Goal: Task Accomplishment & Management: Manage account settings

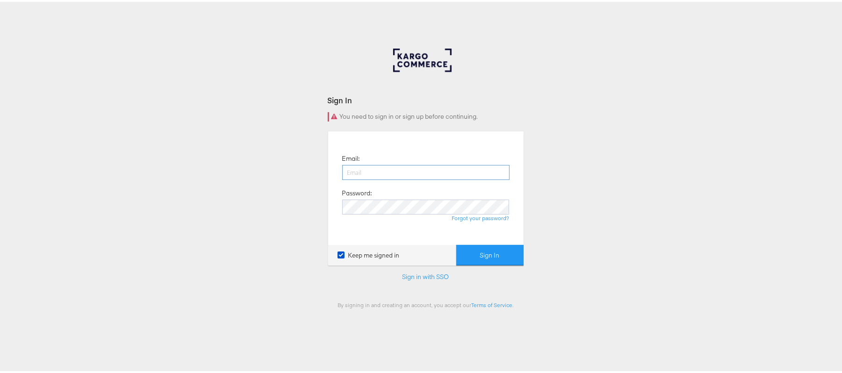
click at [421, 167] on input "email" at bounding box center [425, 170] width 167 height 15
type input "sanjana.pradhan@kargo.com"
click at [456, 243] on button "Sign In" at bounding box center [489, 253] width 67 height 21
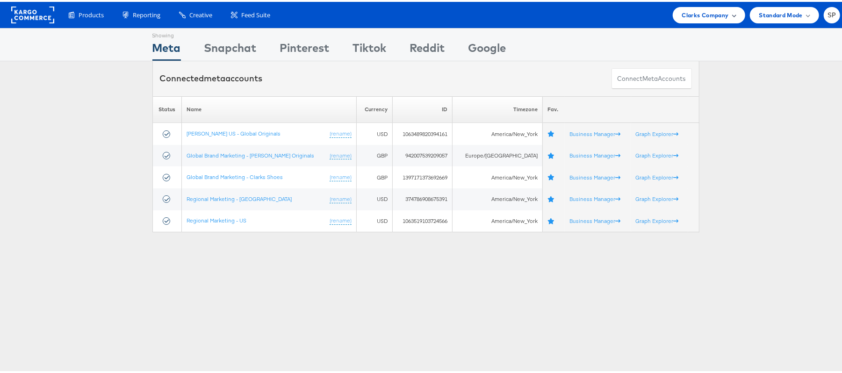
click at [681, 5] on div "Clarks Company" at bounding box center [708, 13] width 72 height 16
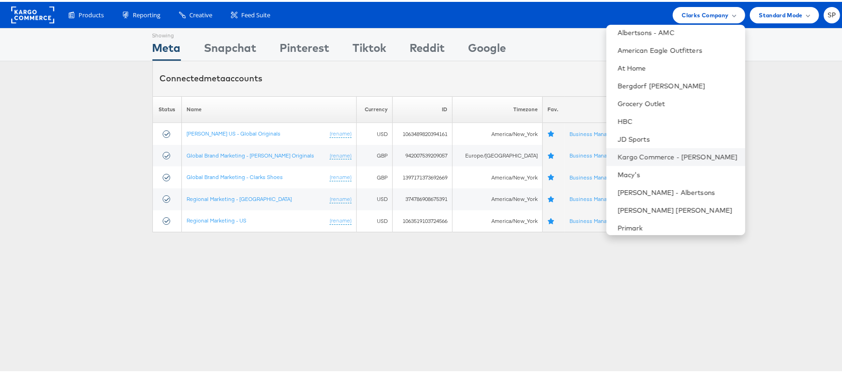
scroll to position [80, 0]
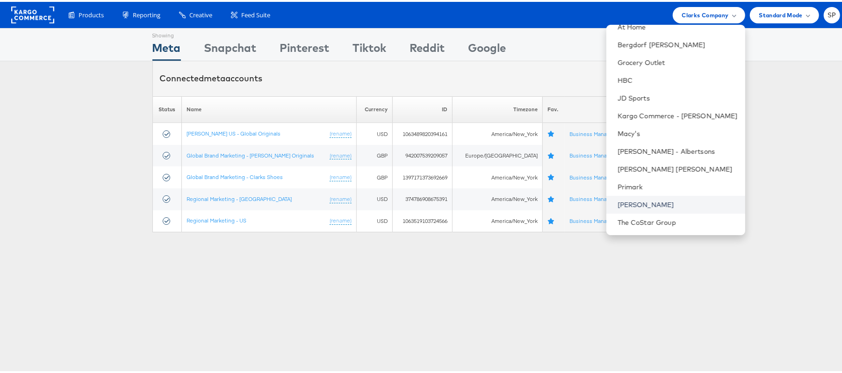
click at [629, 200] on link "[PERSON_NAME]" at bounding box center [677, 202] width 120 height 9
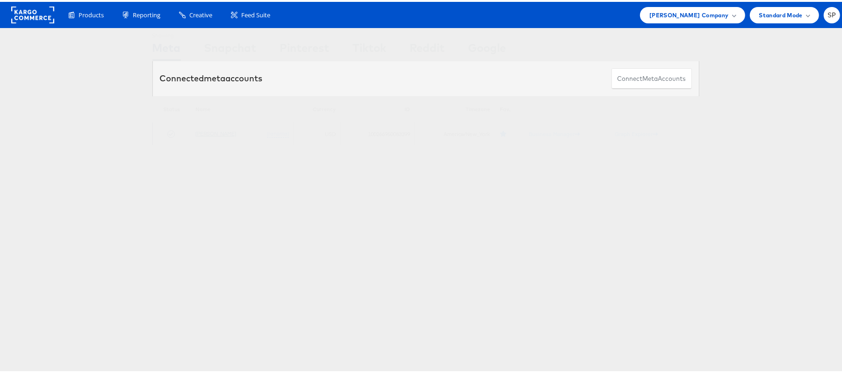
click at [214, 131] on link "[PERSON_NAME]" at bounding box center [215, 131] width 41 height 7
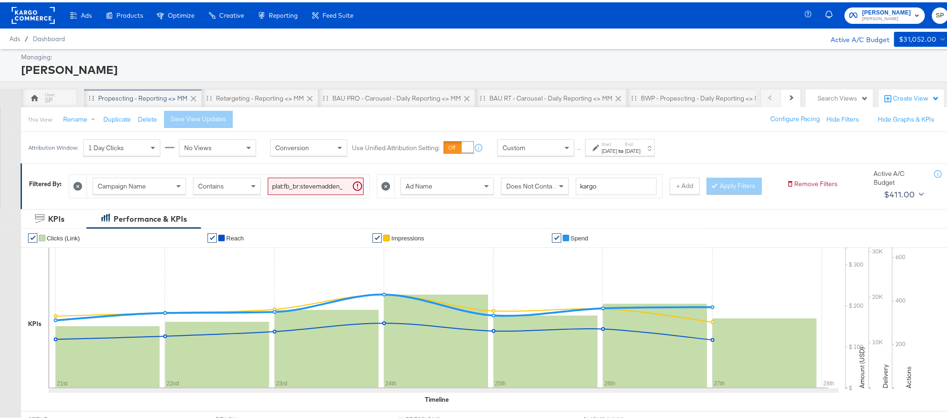
click at [149, 90] on div "Propescting - Reporting <> MM" at bounding box center [143, 95] width 118 height 19
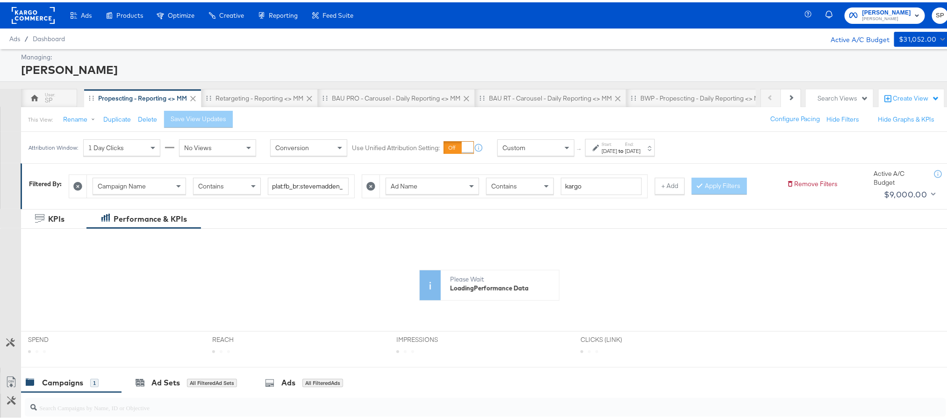
click at [625, 150] on strong "to" at bounding box center [621, 148] width 8 height 7
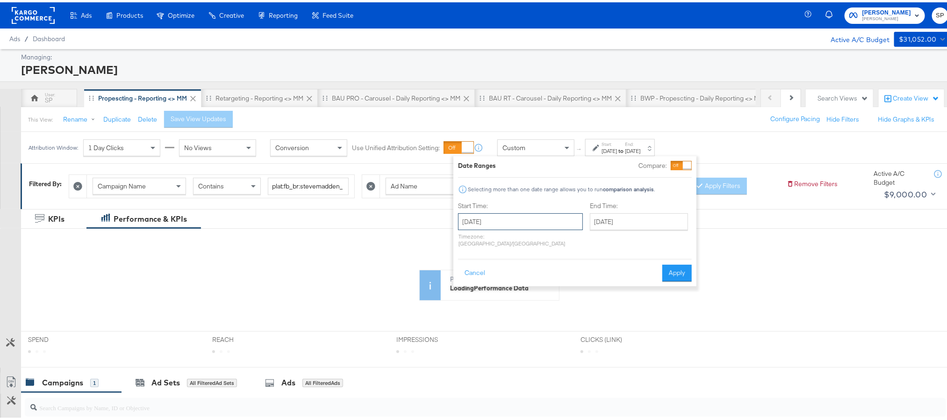
click at [516, 223] on input "[DATE]" at bounding box center [520, 219] width 125 height 17
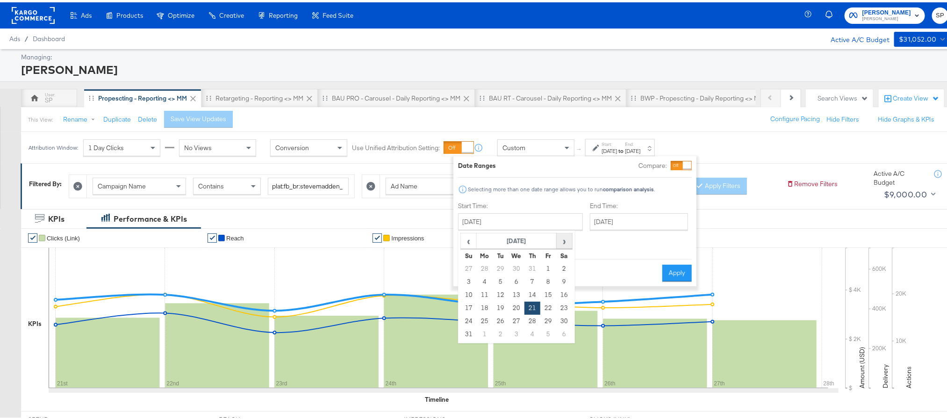
click at [561, 237] on span "›" at bounding box center [564, 238] width 14 height 14
click at [513, 279] on td "10" at bounding box center [516, 279] width 16 height 13
type input "[DATE]"
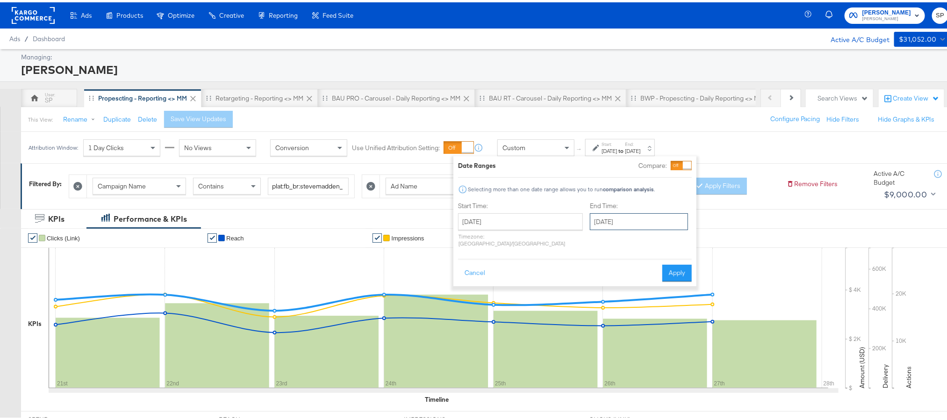
click at [606, 223] on input "[DATE]" at bounding box center [639, 219] width 98 height 17
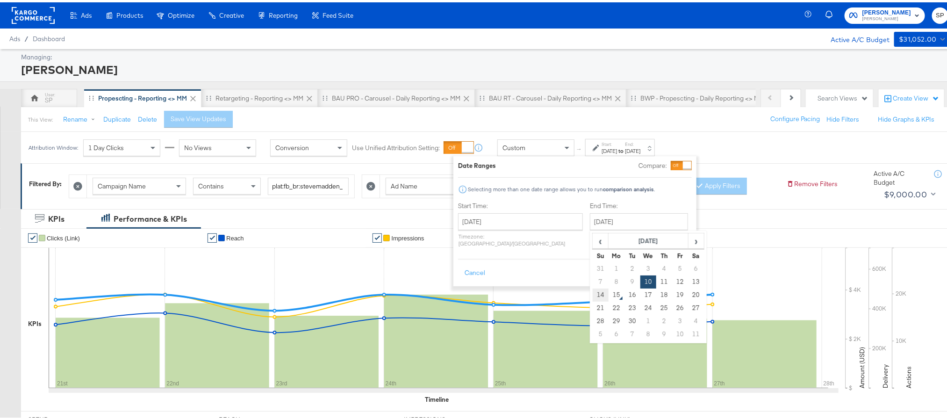
click at [593, 293] on td "14" at bounding box center [601, 292] width 16 height 13
type input "[DATE]"
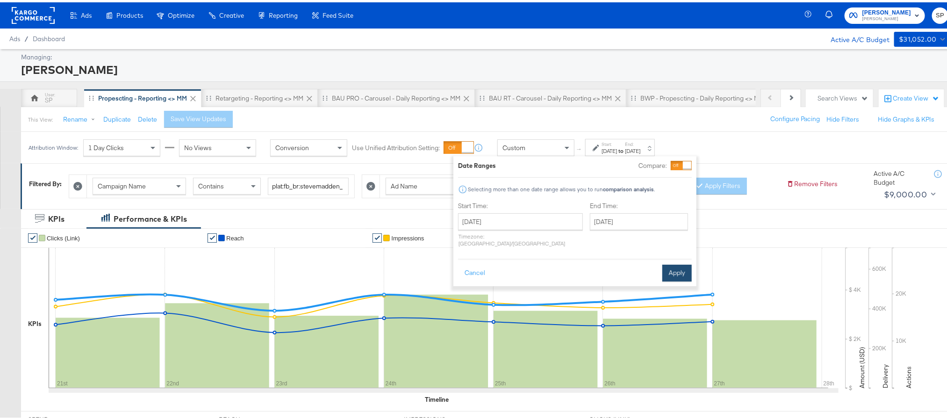
click at [670, 269] on button "Apply" at bounding box center [676, 270] width 29 height 17
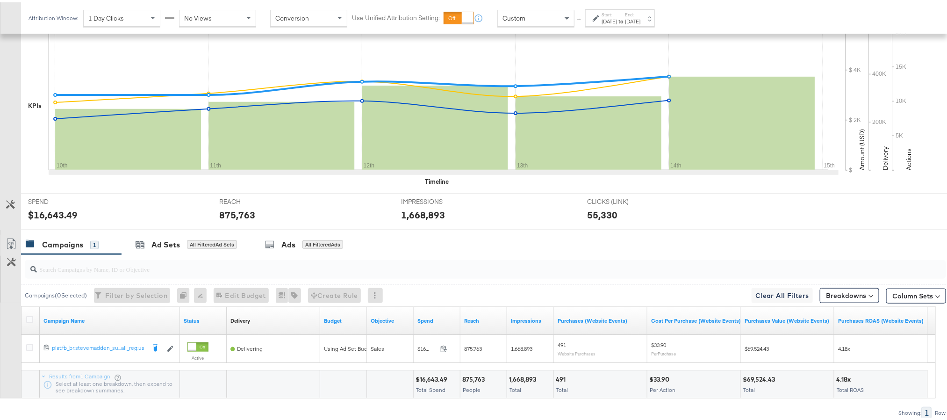
scroll to position [257, 0]
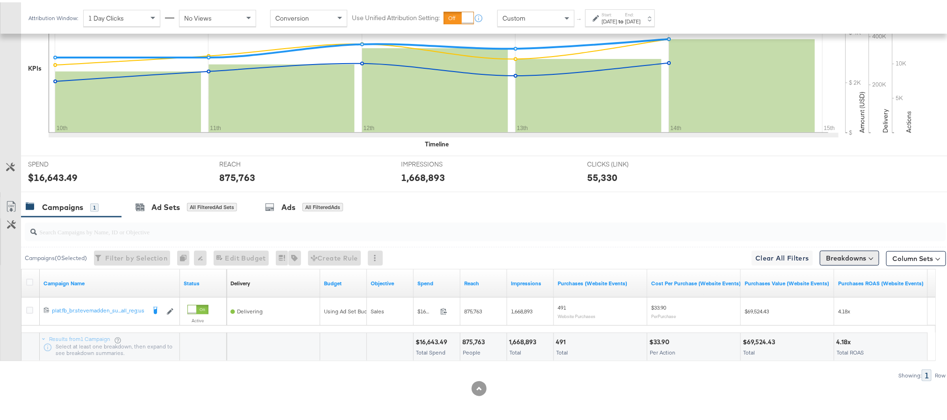
click at [824, 256] on button "Breakdowns" at bounding box center [849, 255] width 59 height 15
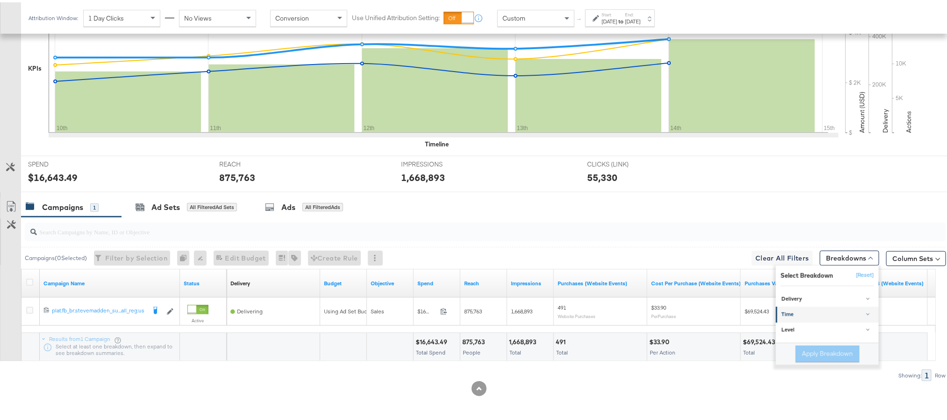
click at [805, 310] on div "Time" at bounding box center [827, 311] width 93 height 7
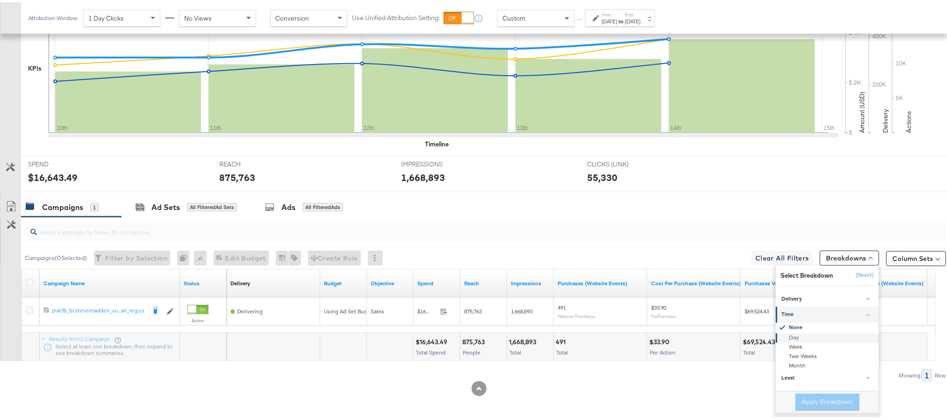
click at [795, 337] on div "Day" at bounding box center [827, 335] width 101 height 9
click at [807, 397] on button "Apply Breakdown" at bounding box center [827, 399] width 64 height 17
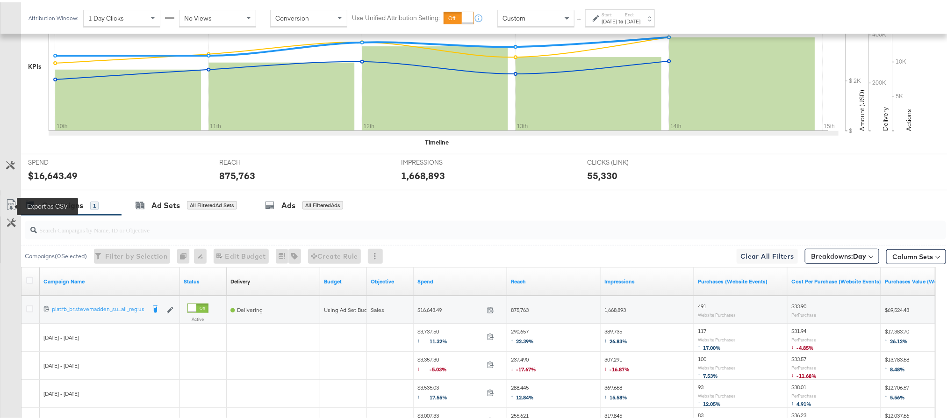
click at [12, 200] on icon at bounding box center [11, 202] width 11 height 11
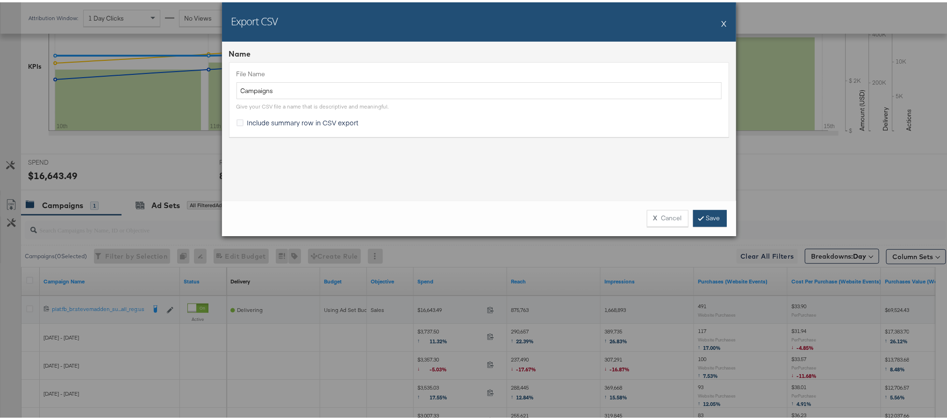
click at [708, 219] on link "Save" at bounding box center [710, 215] width 34 height 17
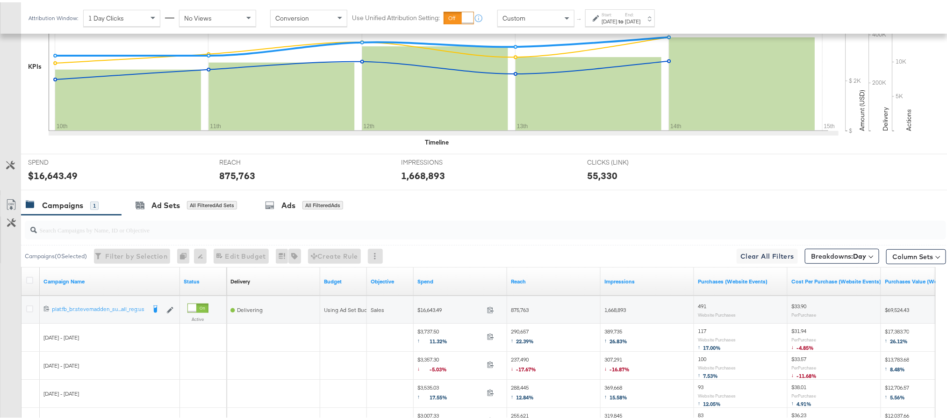
scroll to position [0, 0]
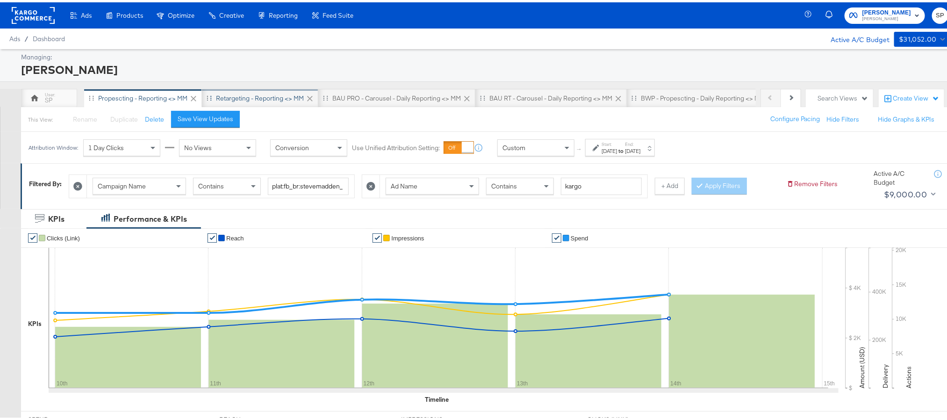
click at [256, 93] on div "Retargeting - Reporting <> MM" at bounding box center [260, 96] width 88 height 9
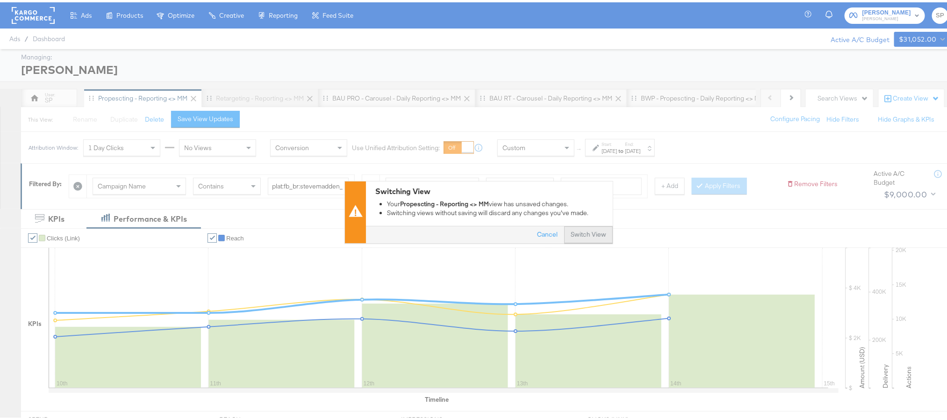
click at [594, 233] on button "Switch View" at bounding box center [588, 232] width 49 height 17
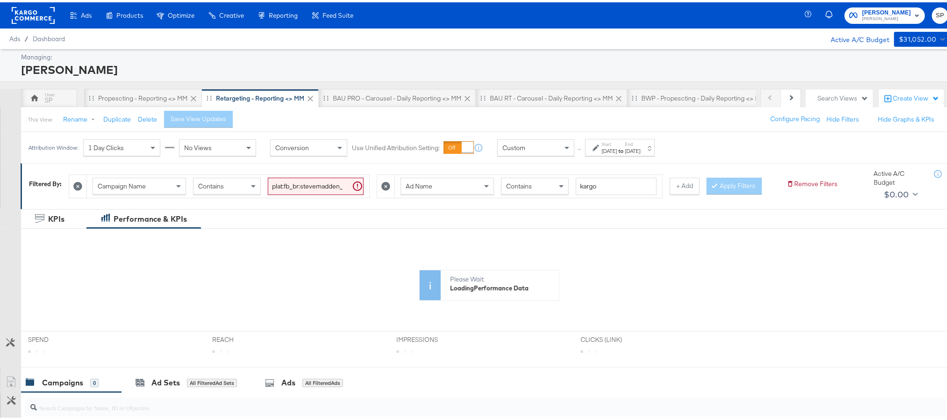
click at [625, 146] on strong "to" at bounding box center [621, 148] width 8 height 7
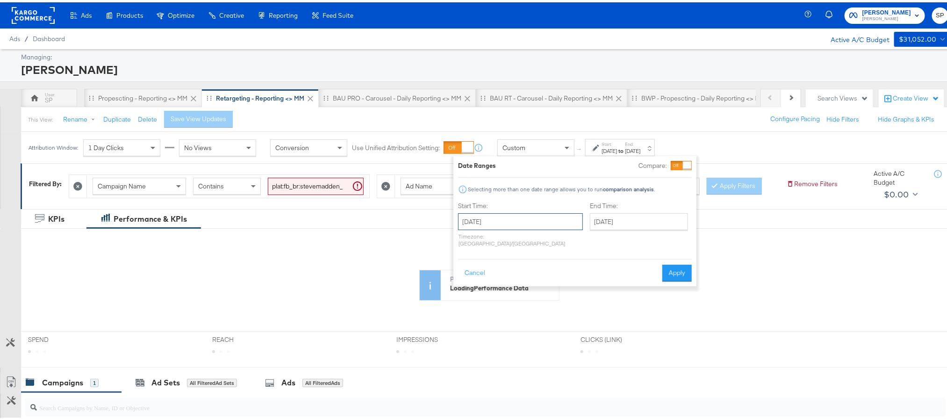
click at [522, 217] on input "[DATE]" at bounding box center [520, 219] width 125 height 17
click at [558, 237] on span "›" at bounding box center [564, 238] width 14 height 14
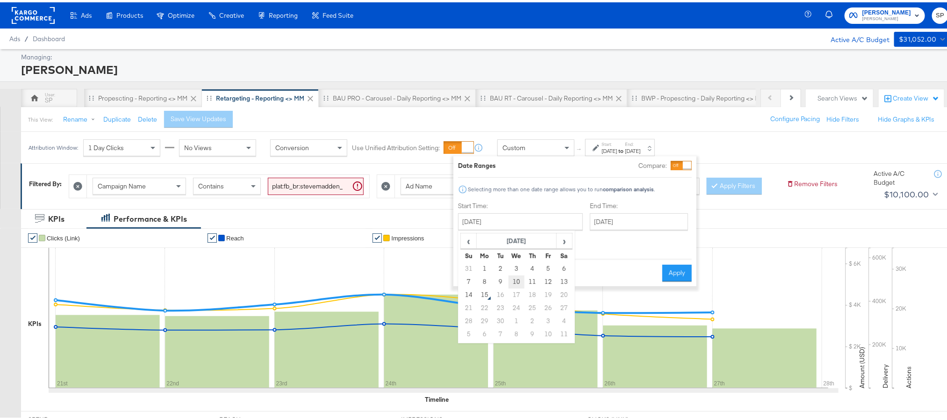
click at [513, 282] on td "10" at bounding box center [516, 279] width 16 height 13
type input "[DATE]"
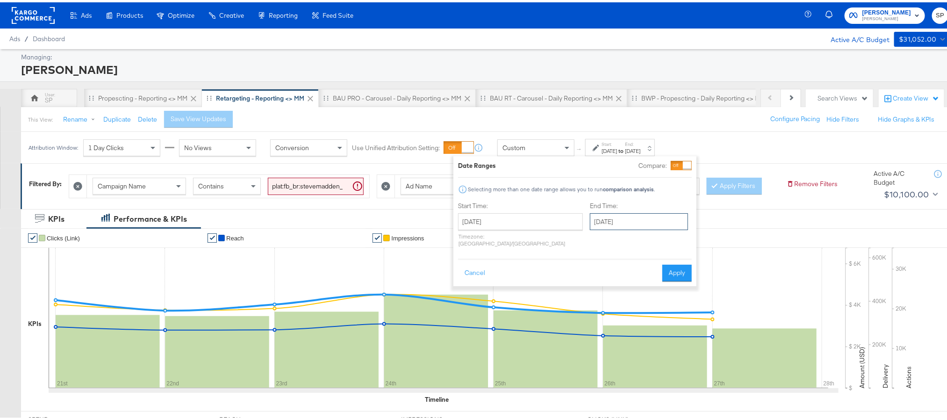
click at [619, 226] on input "[DATE]" at bounding box center [639, 219] width 98 height 17
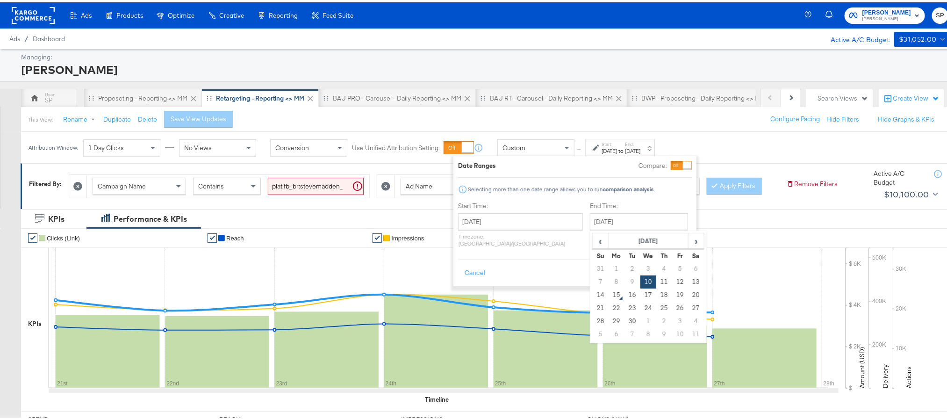
drag, startPoint x: 574, startPoint y: 300, endPoint x: 574, endPoint y: 293, distance: 7.0
click at [593, 300] on td "21" at bounding box center [601, 305] width 16 height 13
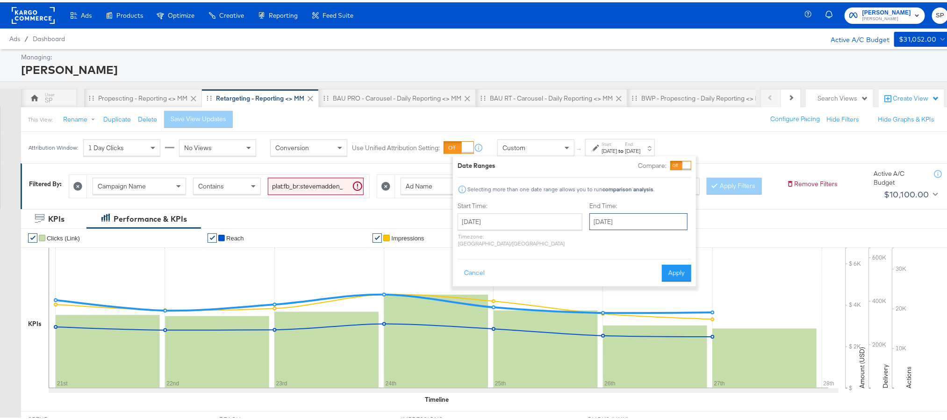
click at [617, 215] on input "[DATE]" at bounding box center [638, 219] width 98 height 17
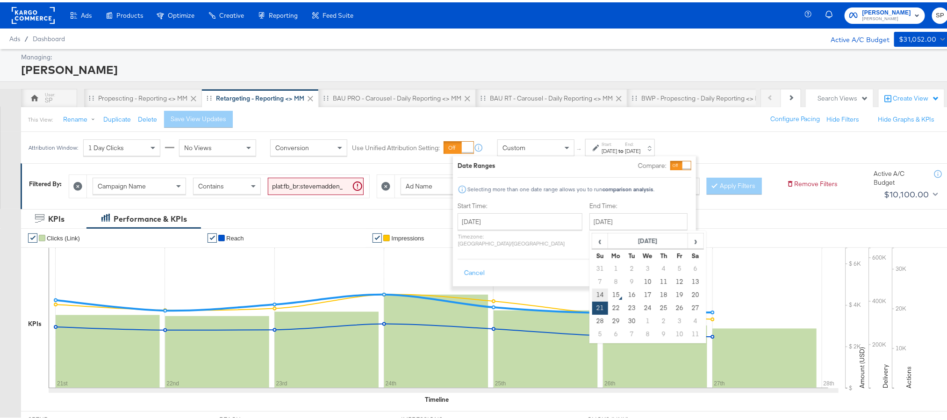
click at [592, 296] on td "14" at bounding box center [600, 292] width 16 height 13
type input "[DATE]"
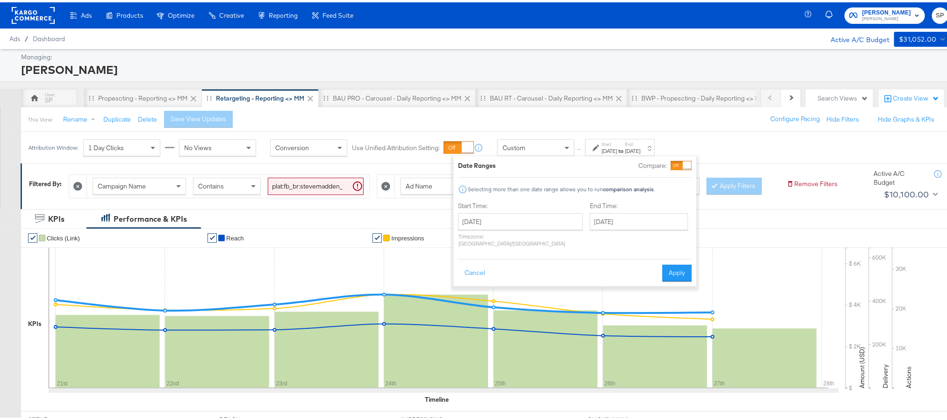
click at [672, 256] on div "Cancel Apply" at bounding box center [575, 267] width 234 height 23
click at [673, 272] on button "Apply" at bounding box center [676, 270] width 29 height 17
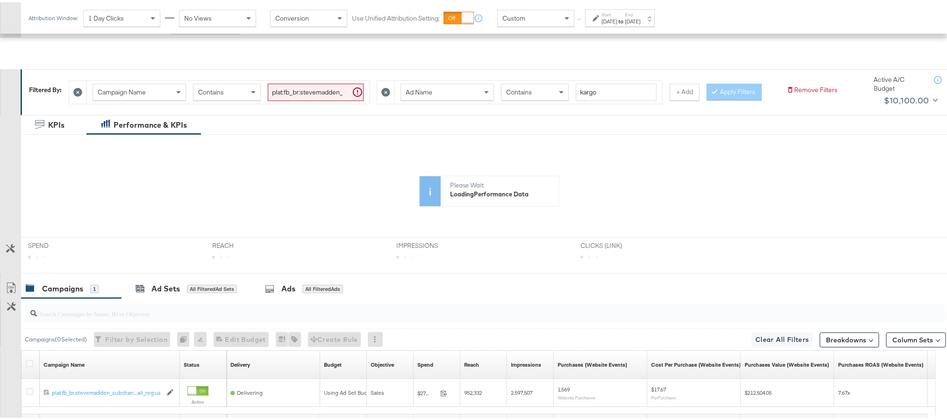
scroll to position [192, 0]
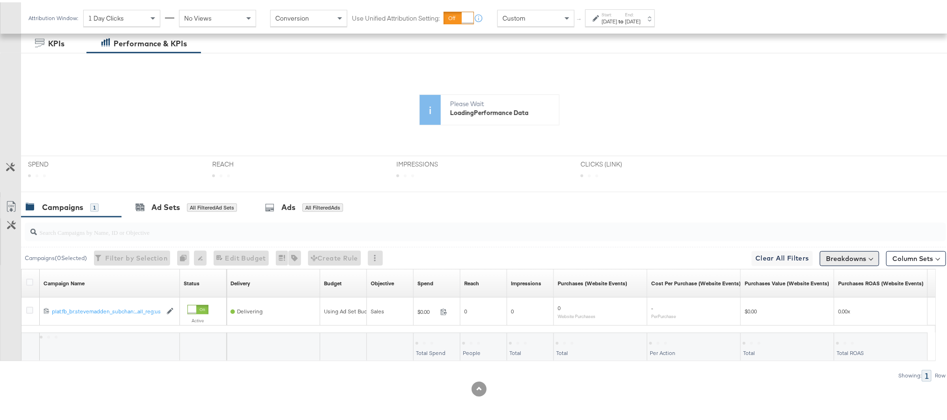
click at [836, 258] on button "Breakdowns" at bounding box center [849, 256] width 59 height 15
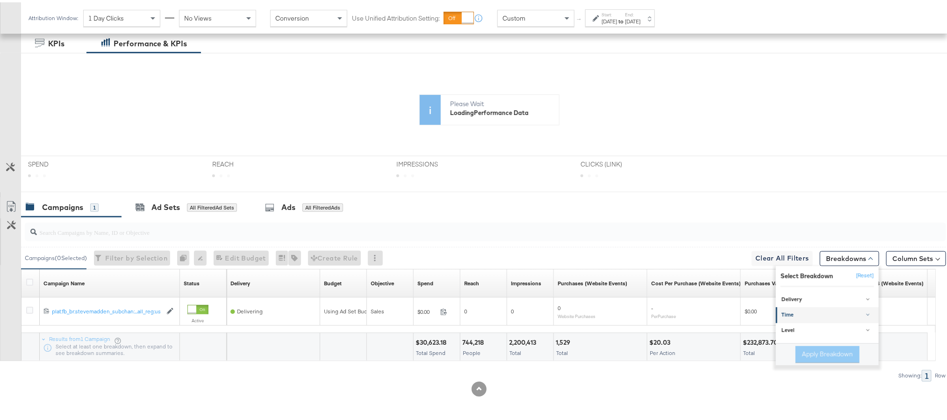
click at [825, 309] on div "Time" at bounding box center [827, 312] width 93 height 7
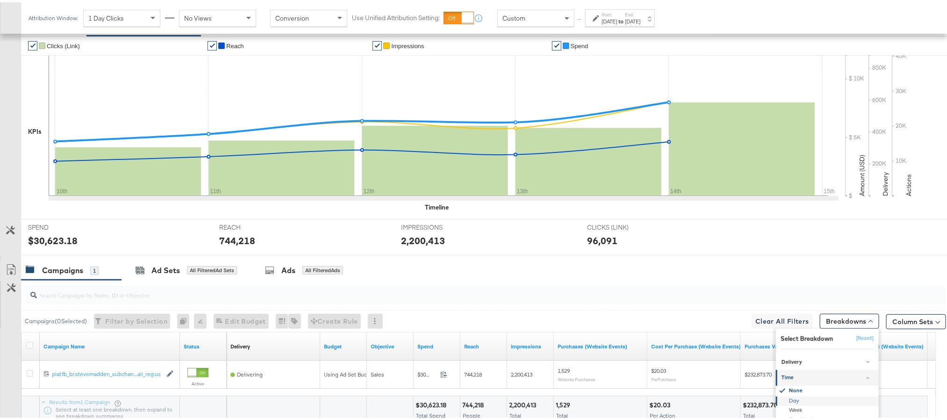
click at [792, 403] on div "Day" at bounding box center [827, 398] width 101 height 9
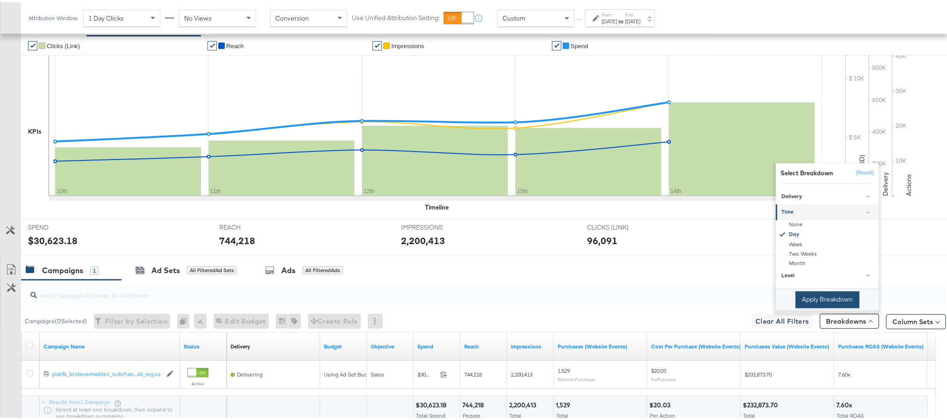
click at [813, 306] on button "Apply Breakdown" at bounding box center [827, 297] width 64 height 17
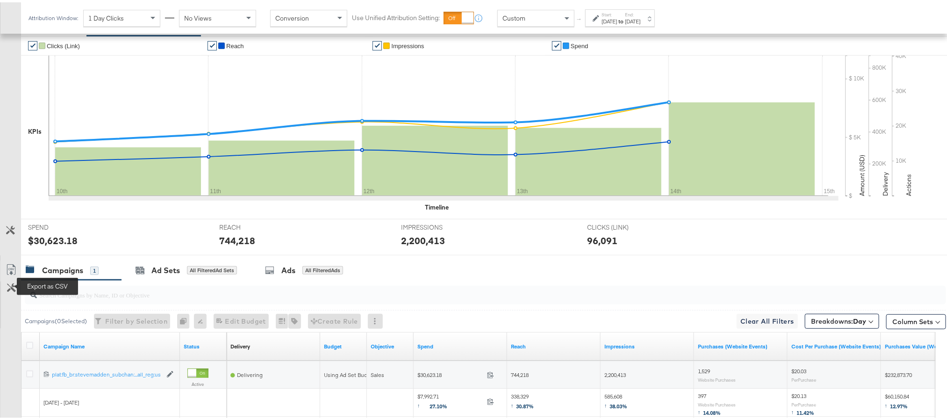
click at [16, 273] on icon at bounding box center [11, 267] width 11 height 11
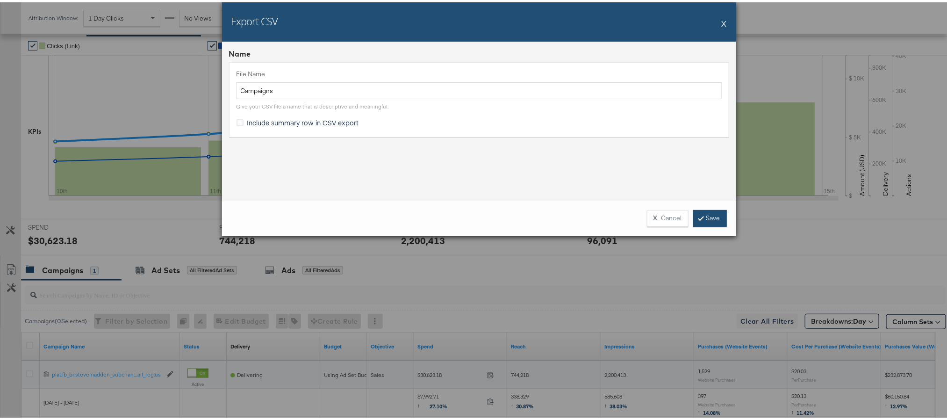
click at [713, 220] on link "Save" at bounding box center [710, 215] width 34 height 17
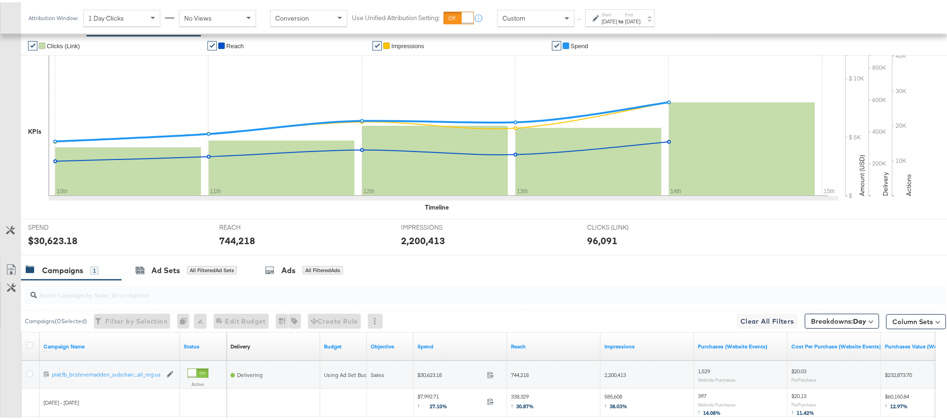
scroll to position [0, 0]
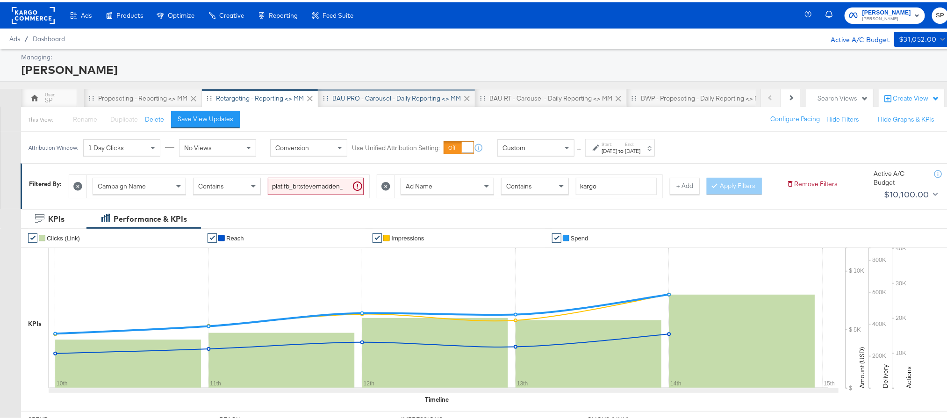
click at [379, 94] on div "BAU PRO - Carousel - Daily Reporting <> MM" at bounding box center [396, 96] width 129 height 9
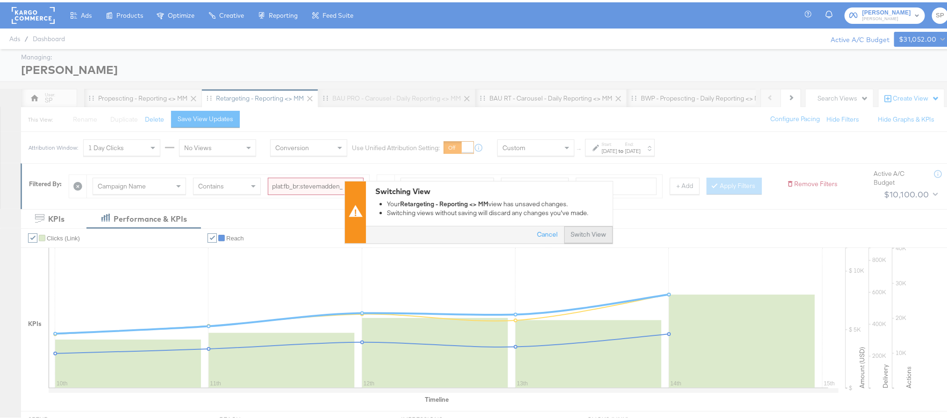
click at [573, 234] on button "Switch View" at bounding box center [588, 232] width 49 height 17
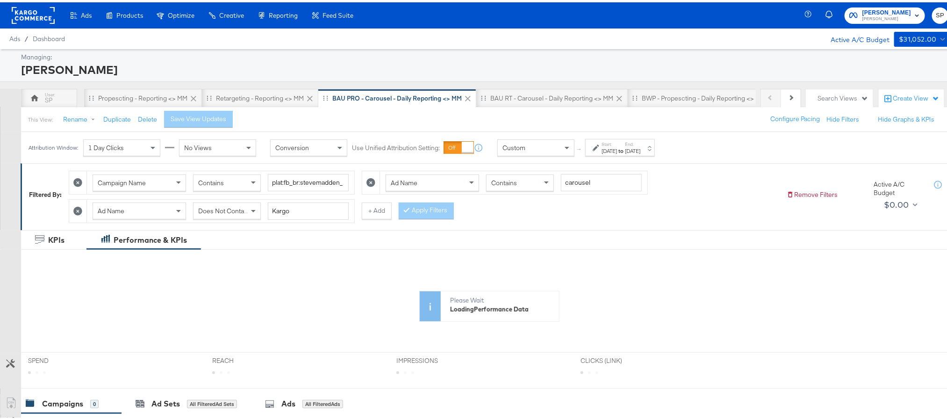
click at [616, 150] on div "[DATE]" at bounding box center [608, 148] width 15 height 7
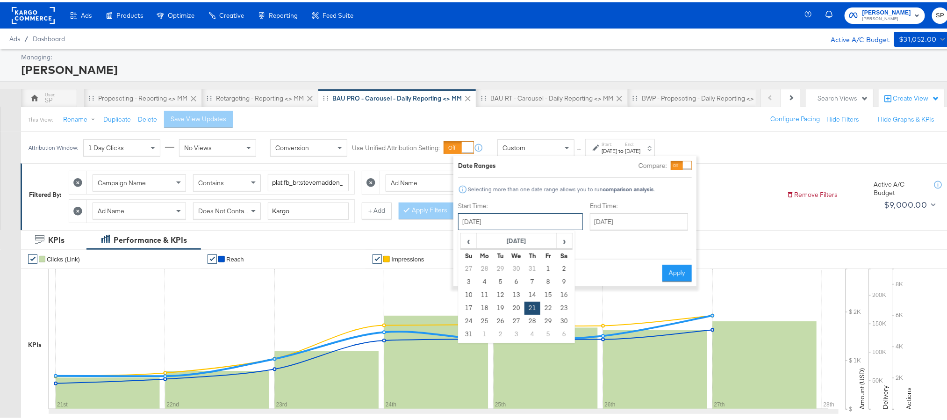
click at [521, 225] on input "[DATE]" at bounding box center [520, 219] width 125 height 17
click at [563, 237] on span "›" at bounding box center [564, 238] width 14 height 14
click at [520, 274] on td "10" at bounding box center [516, 279] width 16 height 13
type input "[DATE]"
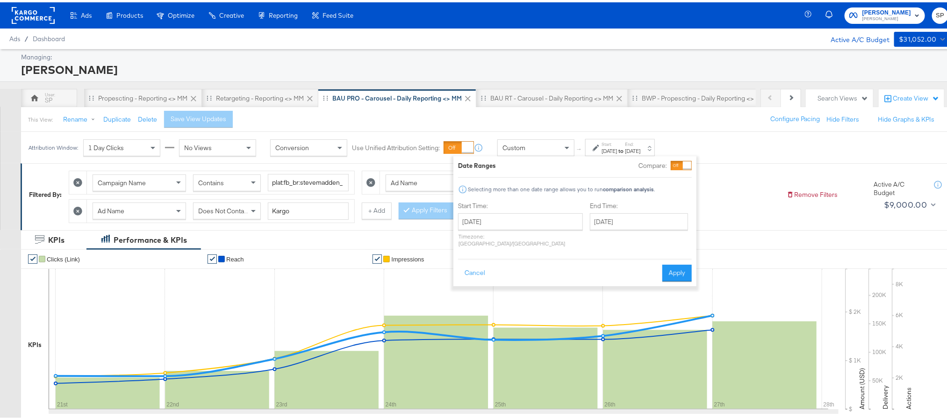
click at [590, 233] on div "End Time: [DATE] ‹ [DATE] › Su Mo Tu We Th Fr Sa 31 1 2 3 4 5 6 7 8 9 10 11 12 …" at bounding box center [641, 224] width 102 height 50
click at [592, 225] on input "[DATE]" at bounding box center [639, 219] width 98 height 17
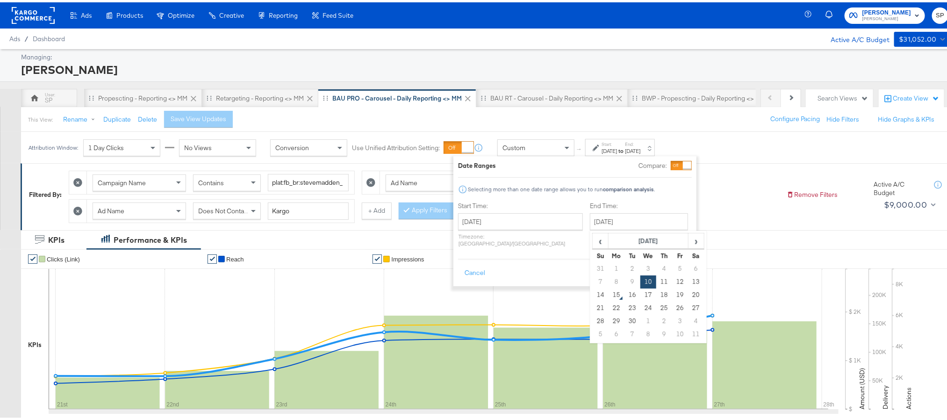
drag, startPoint x: 575, startPoint y: 293, endPoint x: 612, endPoint y: 279, distance: 39.5
click at [593, 293] on td "14" at bounding box center [601, 292] width 16 height 13
type input "[DATE]"
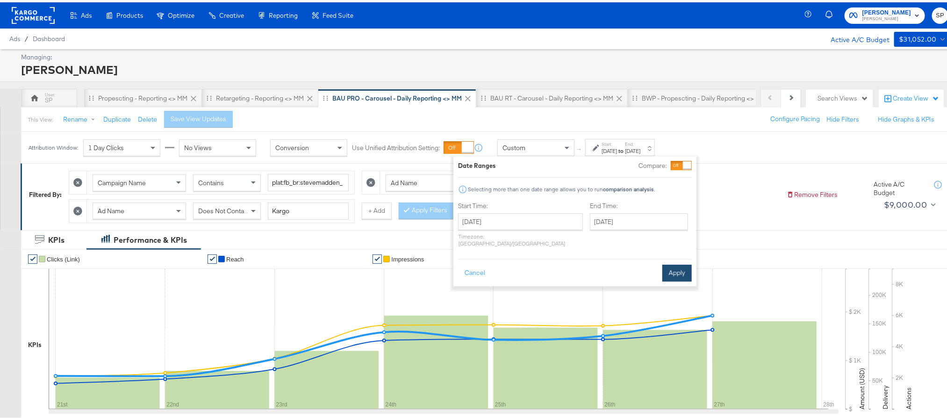
click at [674, 262] on button "Apply" at bounding box center [676, 270] width 29 height 17
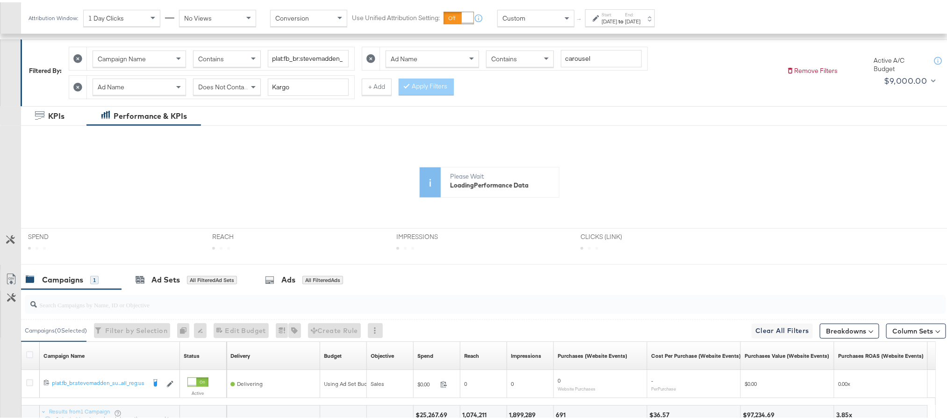
scroll to position [200, 0]
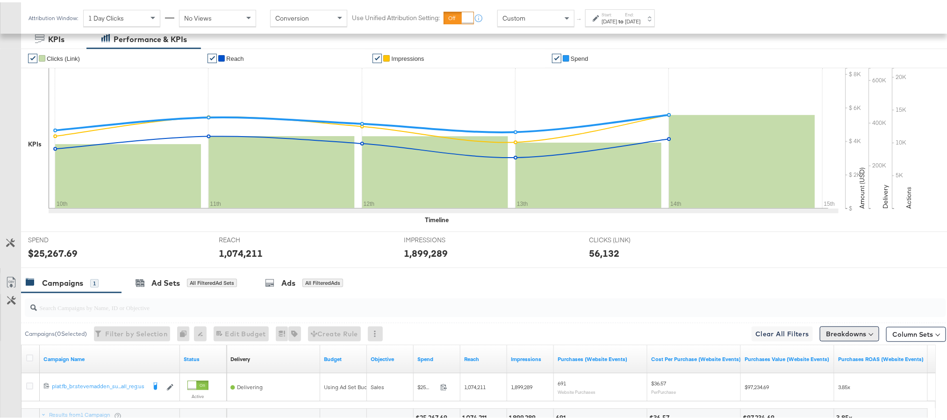
click at [845, 335] on button "Breakdowns" at bounding box center [849, 331] width 59 height 15
click at [825, 274] on div "Time" at bounding box center [827, 270] width 93 height 7
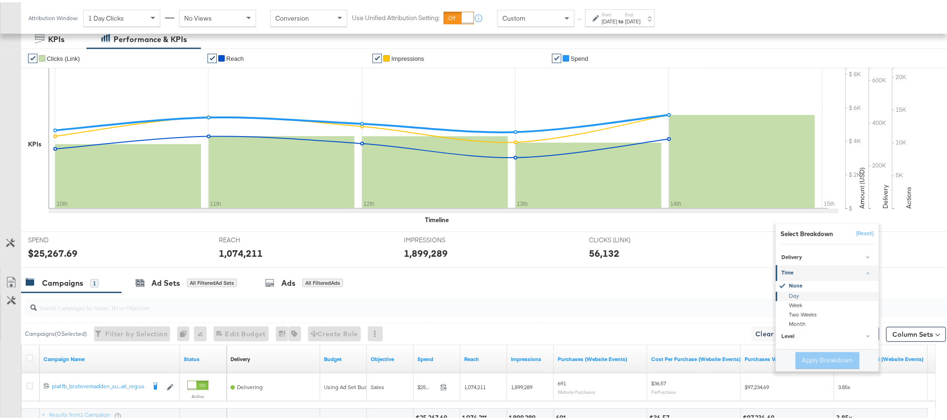
click at [805, 299] on div "Day" at bounding box center [827, 293] width 101 height 9
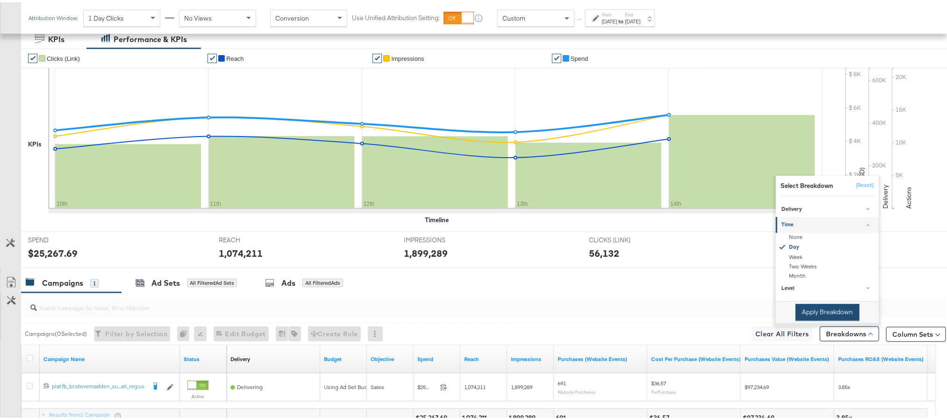
click at [812, 312] on button "Apply Breakdown" at bounding box center [827, 309] width 64 height 17
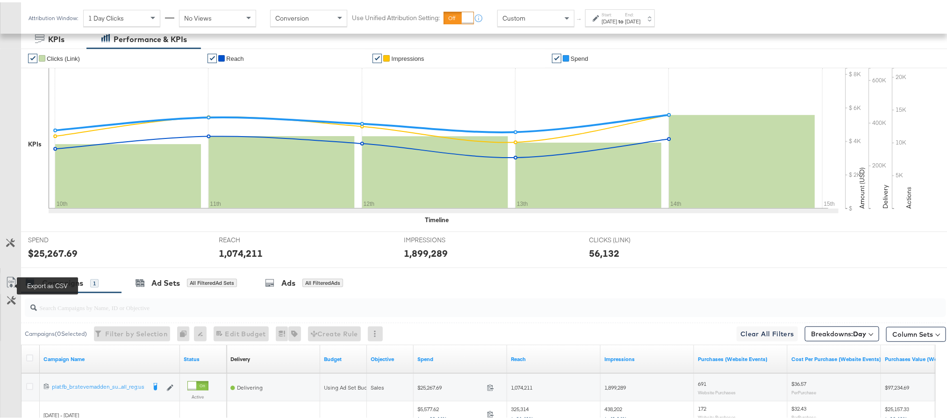
click at [10, 283] on icon at bounding box center [11, 279] width 11 height 11
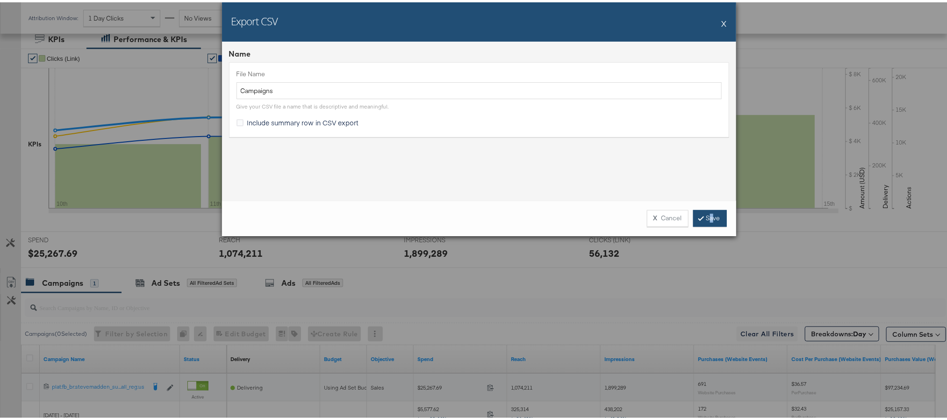
click at [707, 216] on link "Save" at bounding box center [710, 215] width 34 height 17
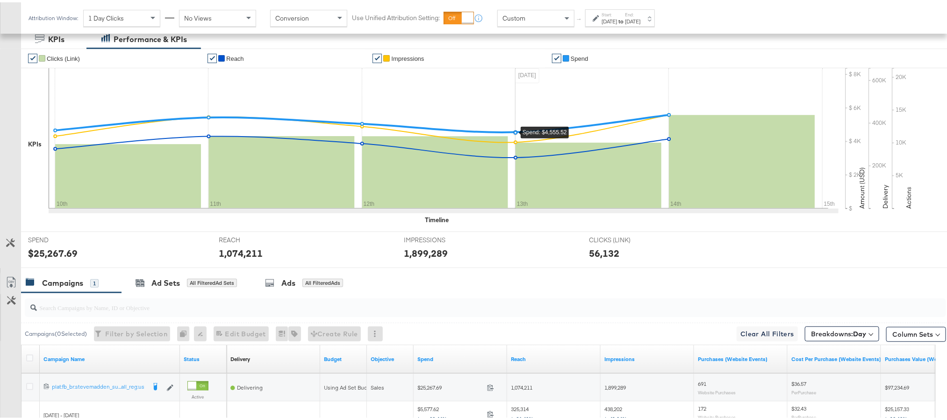
scroll to position [0, 0]
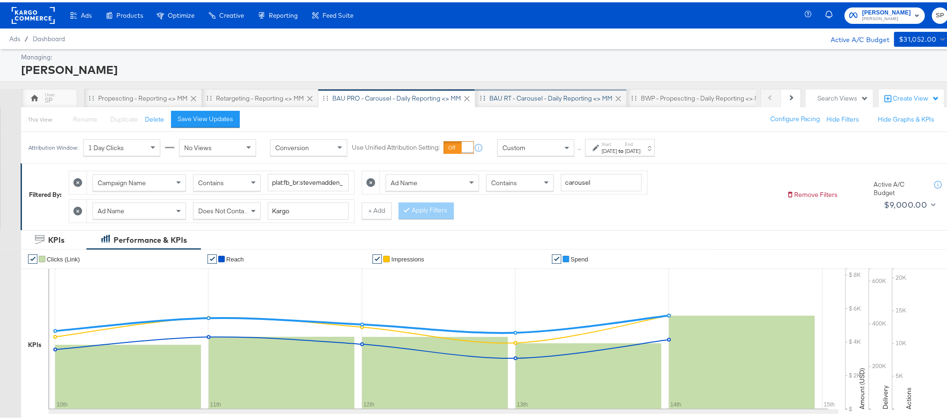
click at [529, 102] on div "BAU RT - Carousel - Daily Reporting <> MM" at bounding box center [550, 95] width 151 height 19
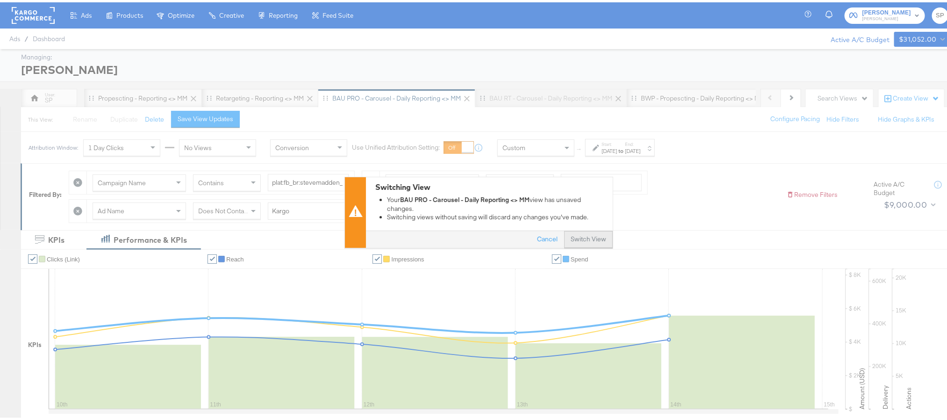
click at [581, 233] on button "Switch View" at bounding box center [588, 237] width 49 height 17
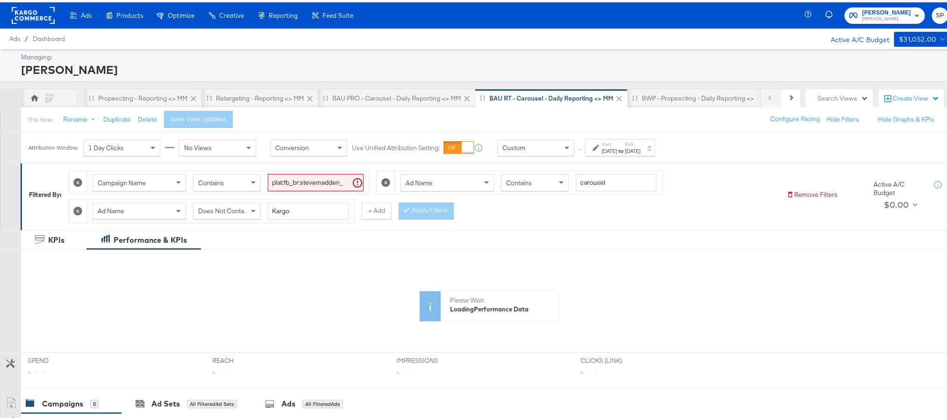
click at [617, 151] on div "[DATE]" at bounding box center [608, 148] width 15 height 7
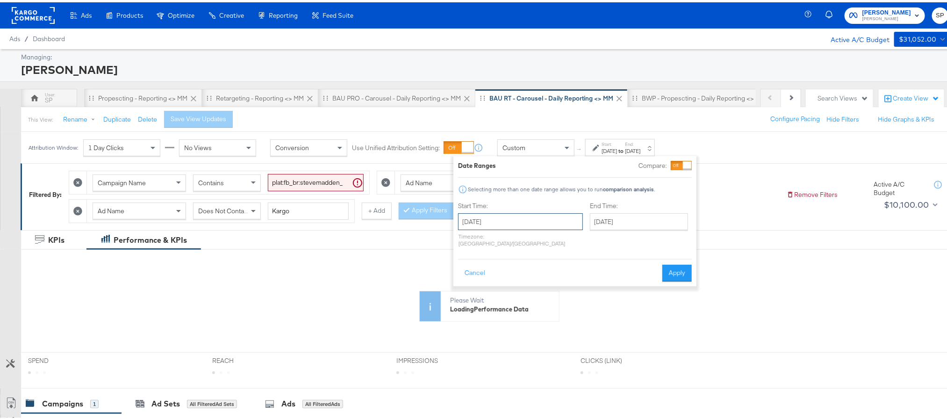
click at [531, 215] on input "[DATE]" at bounding box center [520, 219] width 125 height 17
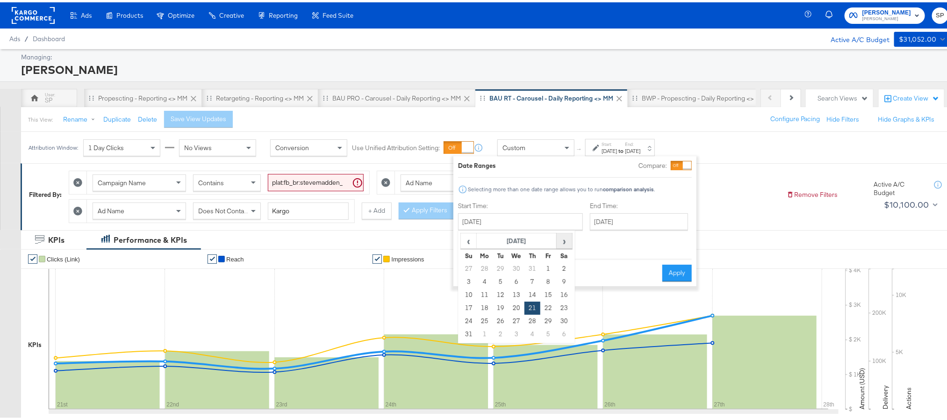
click at [565, 242] on span "›" at bounding box center [564, 238] width 14 height 14
click at [509, 281] on td "10" at bounding box center [516, 279] width 16 height 13
type input "[DATE]"
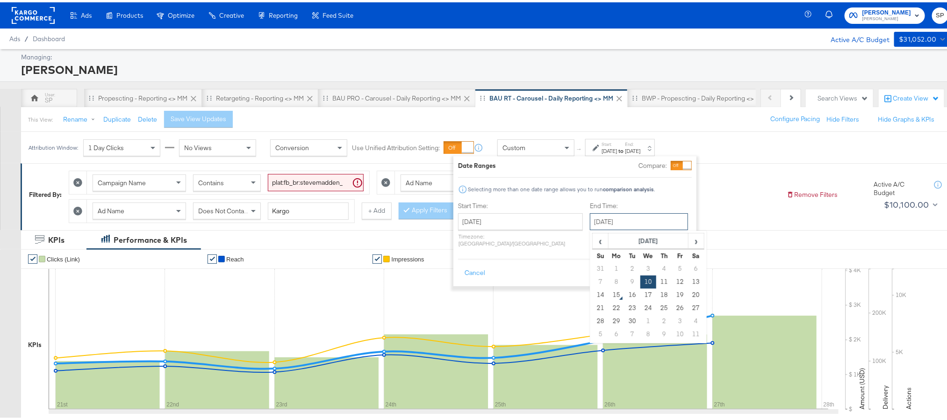
click at [627, 223] on input "[DATE]" at bounding box center [639, 219] width 98 height 17
click at [593, 296] on td "14" at bounding box center [601, 292] width 16 height 13
type input "[DATE]"
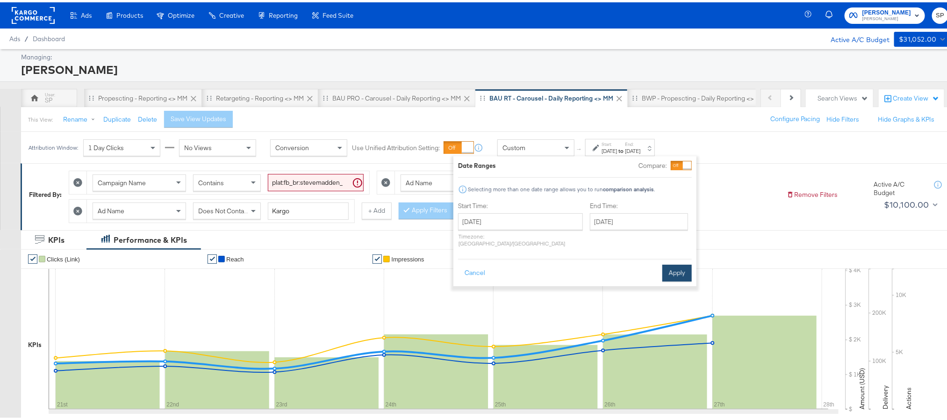
click at [672, 265] on button "Apply" at bounding box center [676, 270] width 29 height 17
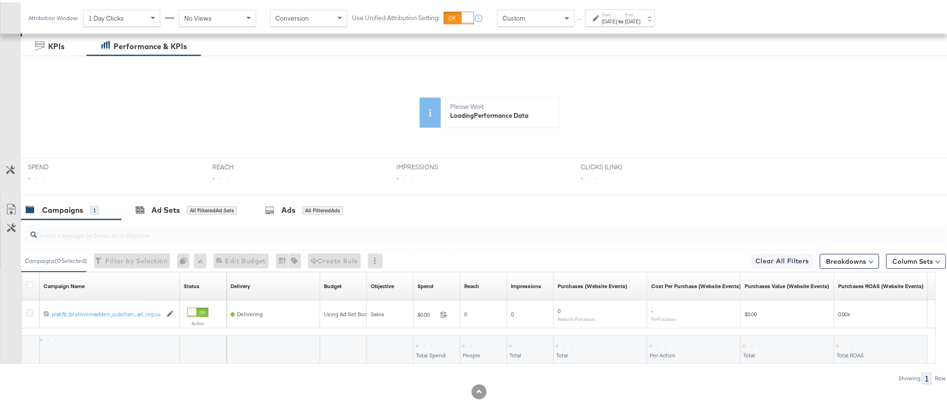
scroll to position [200, 0]
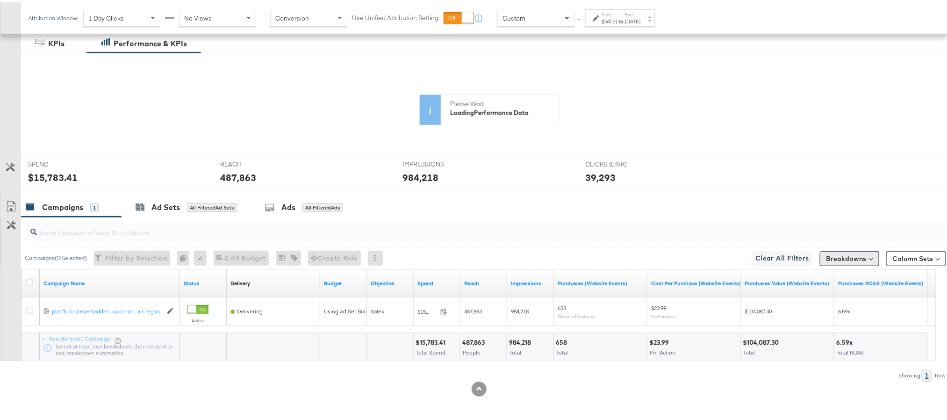
click at [829, 254] on button "Breakdowns" at bounding box center [849, 256] width 59 height 15
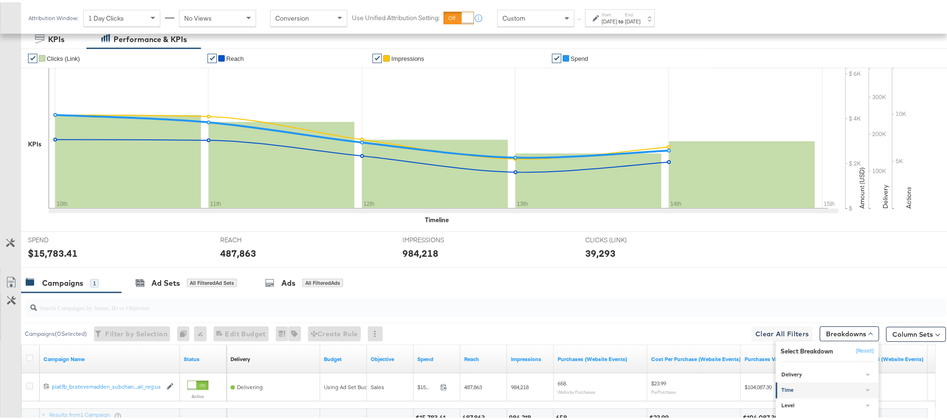
click at [801, 392] on div "Time" at bounding box center [827, 387] width 93 height 7
click at [798, 411] on div "Day" at bounding box center [827, 411] width 101 height 9
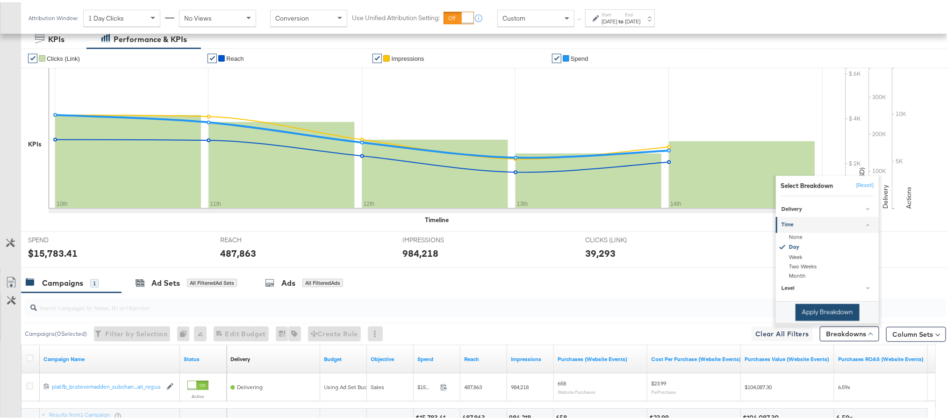
click at [822, 315] on button "Apply Breakdown" at bounding box center [827, 309] width 64 height 17
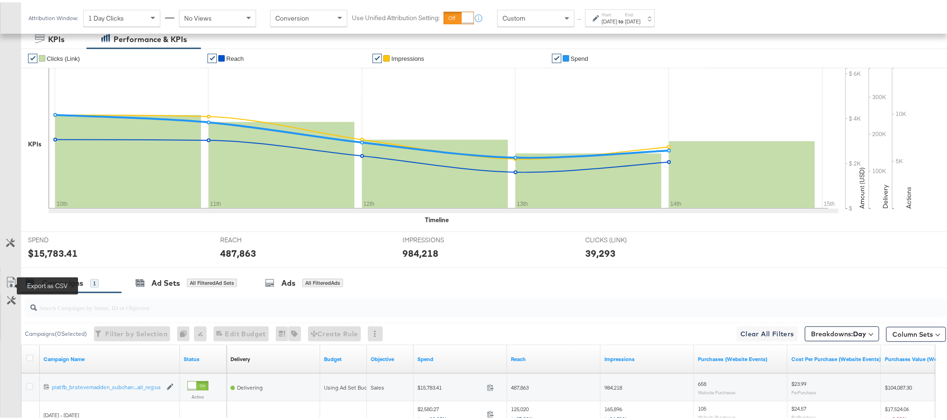
click at [10, 279] on icon at bounding box center [11, 279] width 11 height 11
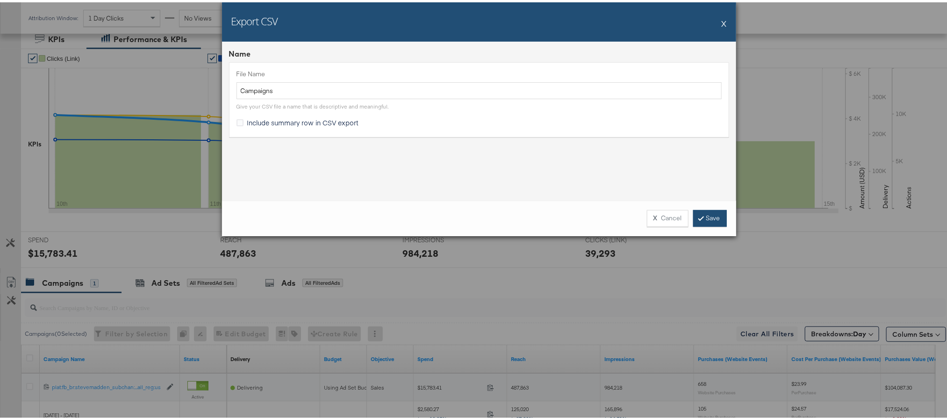
click at [702, 207] on link "Save" at bounding box center [710, 215] width 34 height 17
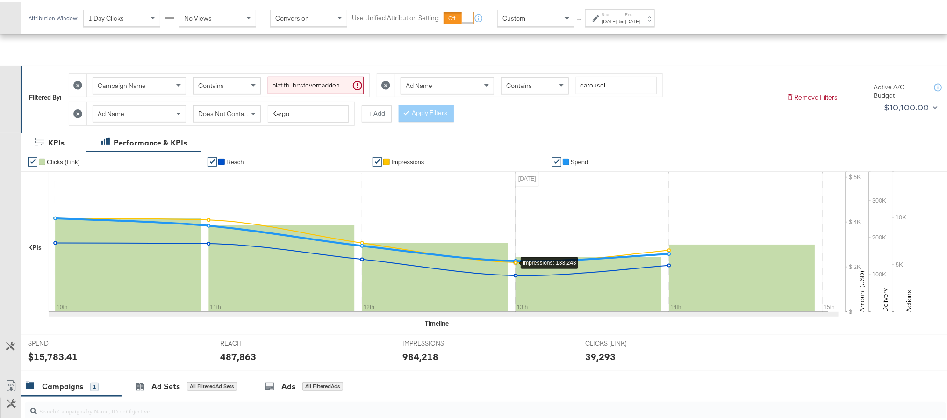
scroll to position [0, 0]
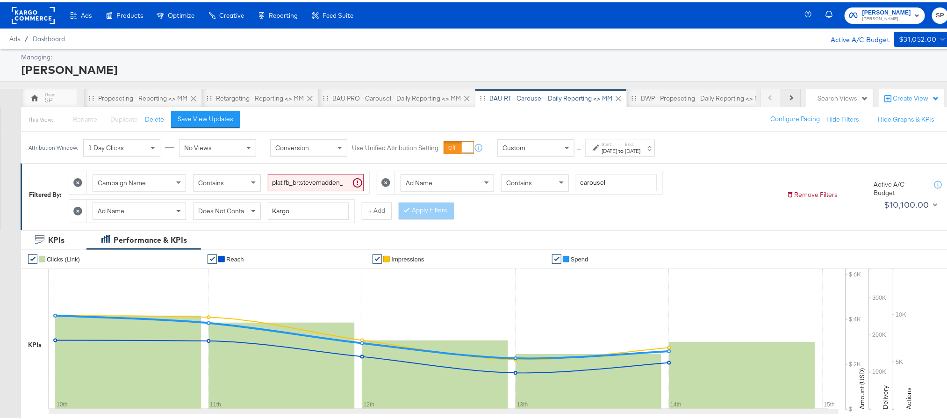
click at [788, 93] on icon at bounding box center [790, 95] width 5 height 5
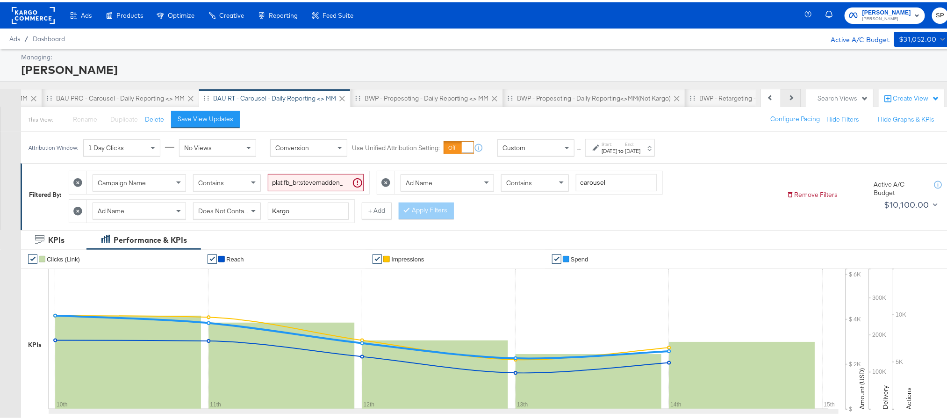
click at [788, 93] on icon at bounding box center [790, 95] width 5 height 5
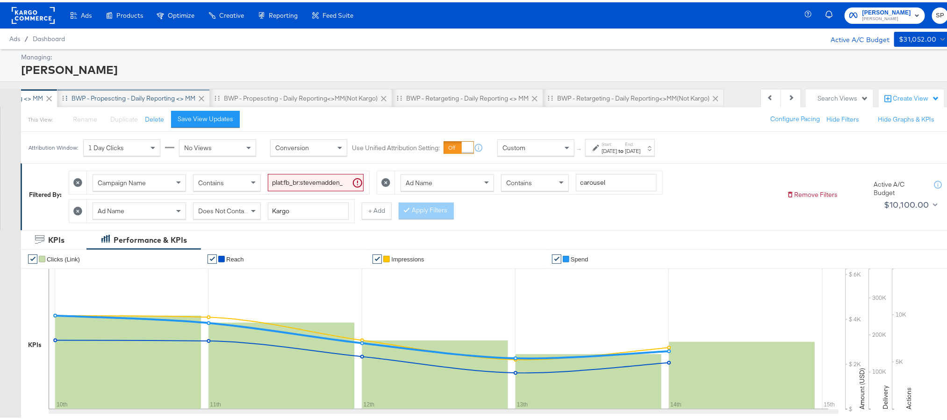
click at [130, 94] on div "BWP - Propescting - Daily Reporting <> MM" at bounding box center [134, 96] width 124 height 9
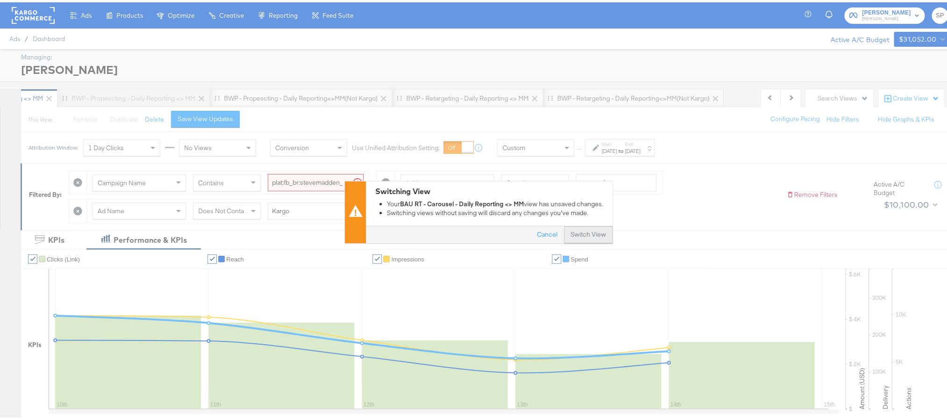
click at [586, 232] on button "Switch View" at bounding box center [588, 232] width 49 height 17
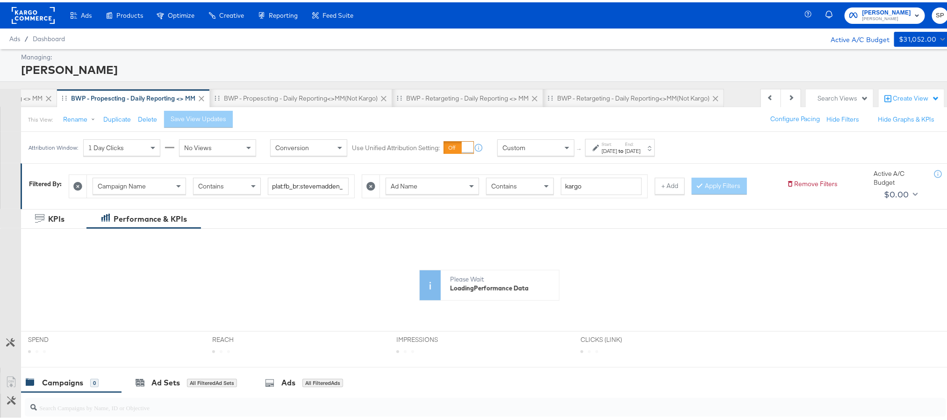
click at [617, 148] on div "[DATE]" at bounding box center [608, 148] width 15 height 7
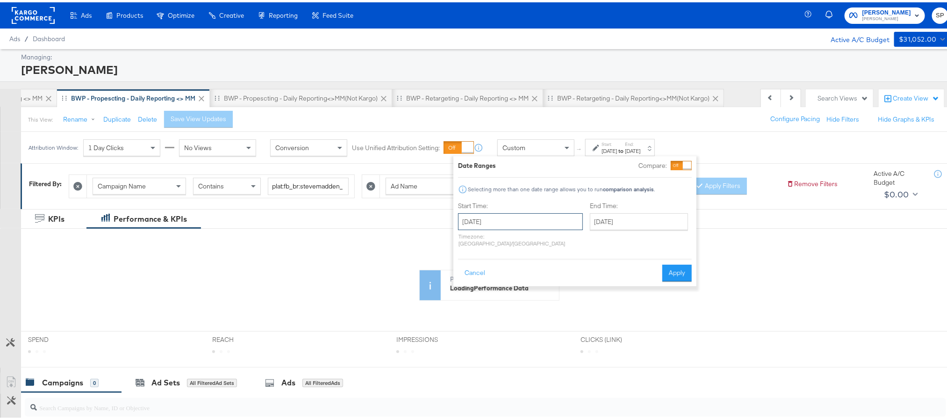
click at [536, 224] on input "[DATE]" at bounding box center [520, 219] width 125 height 17
click at [565, 240] on span "›" at bounding box center [564, 238] width 14 height 14
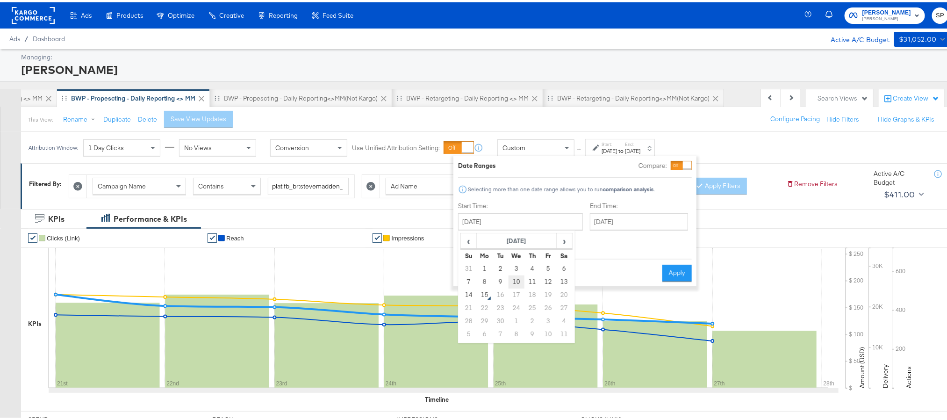
click at [519, 279] on td "10" at bounding box center [516, 279] width 16 height 13
type input "[DATE]"
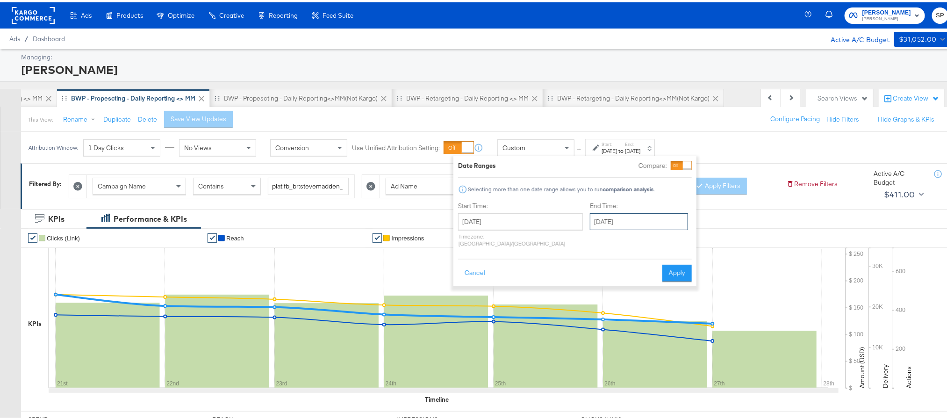
click at [596, 212] on input "[DATE]" at bounding box center [639, 219] width 98 height 17
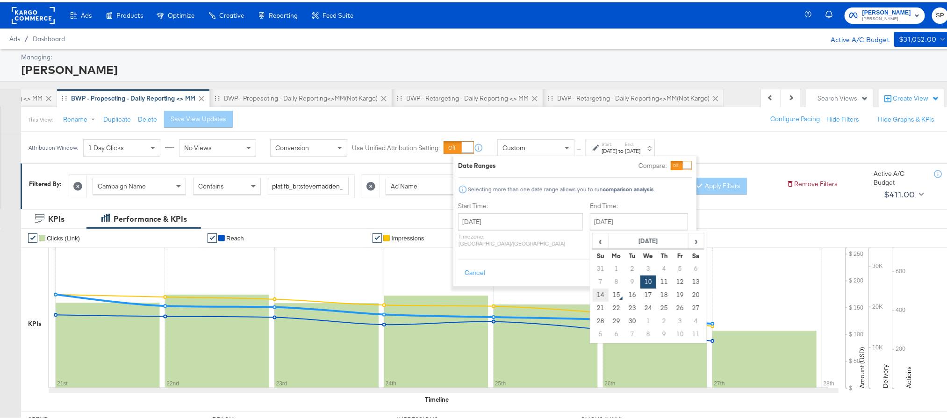
click at [593, 296] on td "14" at bounding box center [601, 292] width 16 height 13
type input "[DATE]"
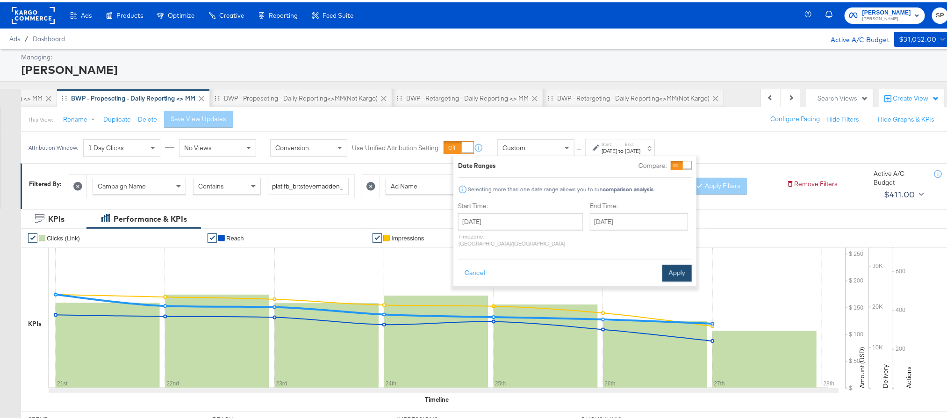
click at [679, 268] on button "Apply" at bounding box center [676, 270] width 29 height 17
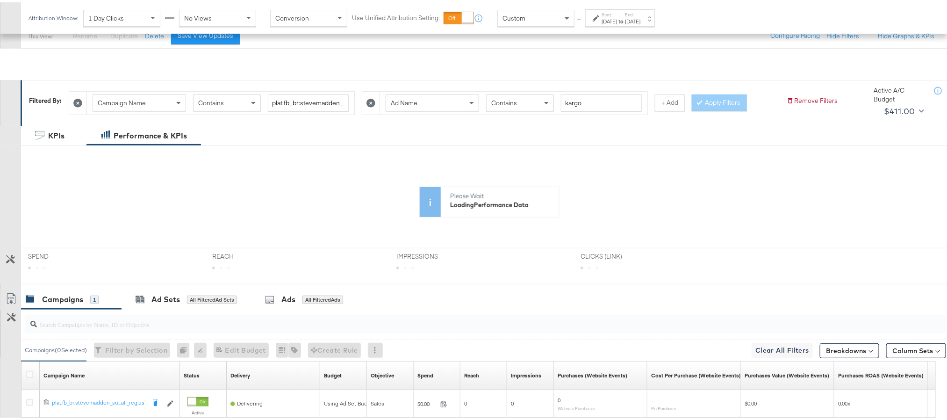
scroll to position [177, 0]
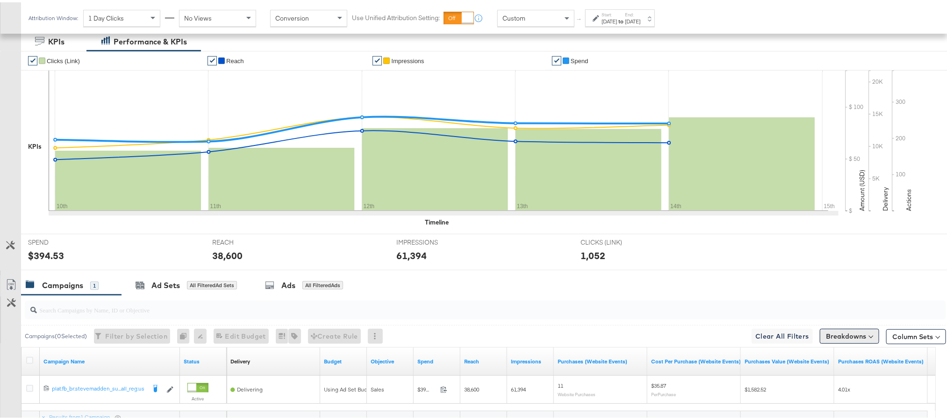
click at [842, 339] on button "Breakdowns" at bounding box center [849, 333] width 59 height 15
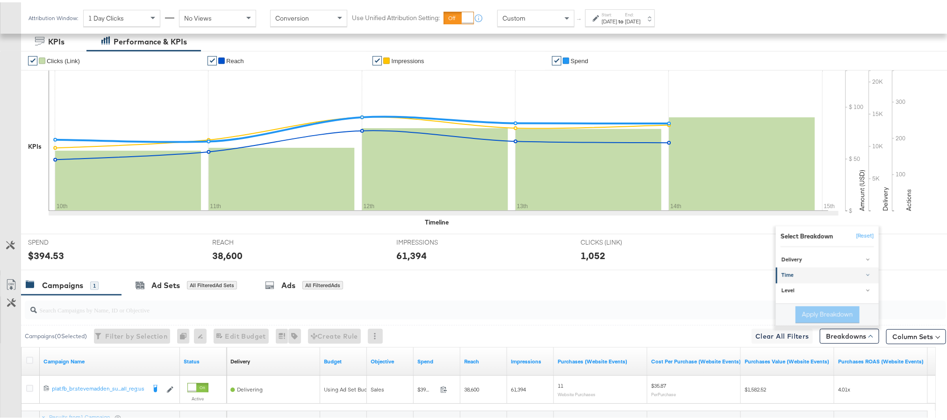
click at [805, 275] on div "Time" at bounding box center [827, 272] width 93 height 7
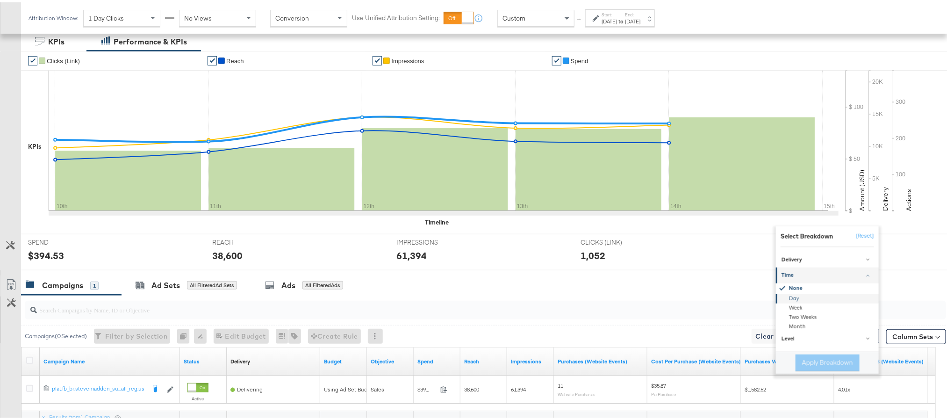
click at [791, 296] on div "Day" at bounding box center [827, 296] width 101 height 9
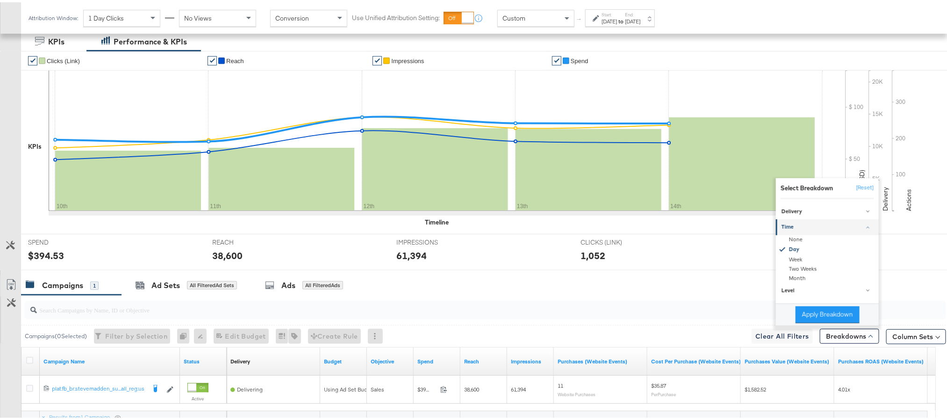
drag, startPoint x: 796, startPoint y: 316, endPoint x: 786, endPoint y: 315, distance: 10.8
click at [797, 316] on button "Apply Breakdown" at bounding box center [827, 312] width 64 height 17
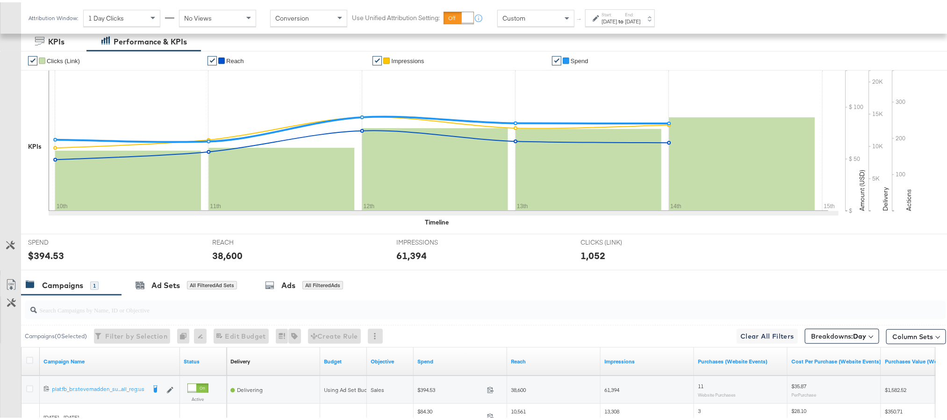
click at [4, 285] on link "Export as CSV" at bounding box center [10, 283] width 21 height 21
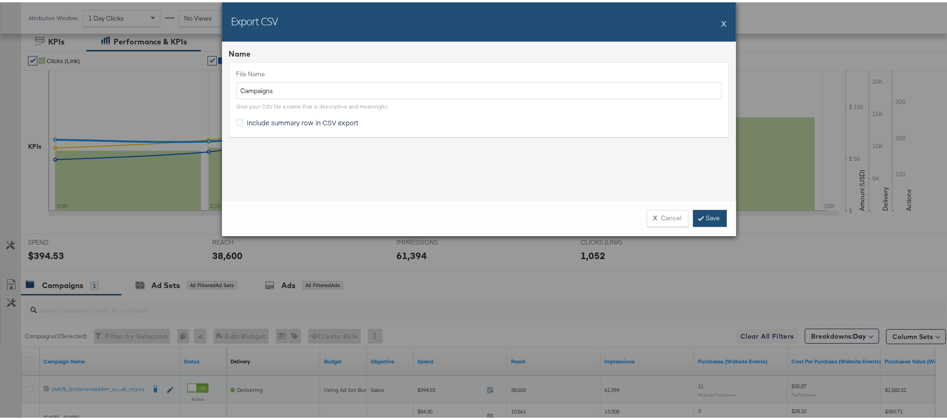
click at [714, 214] on link "Save" at bounding box center [710, 215] width 34 height 17
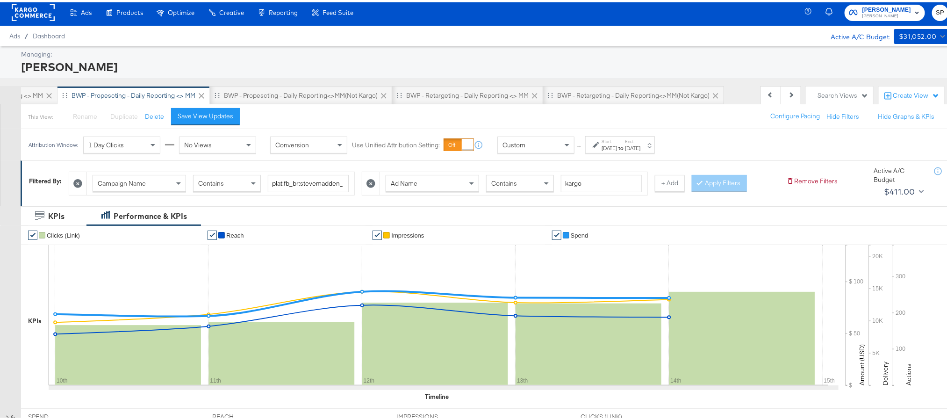
scroll to position [0, 0]
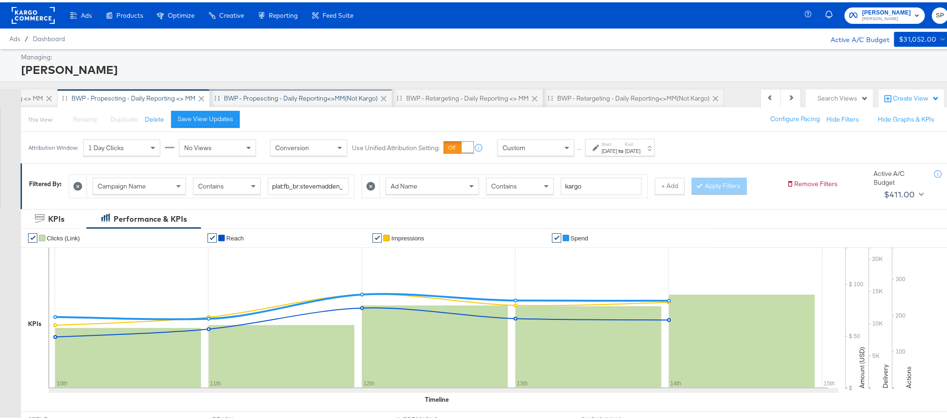
click at [324, 98] on div "BWP - Propescting - Daily Reporting<>MM(not kargo)" at bounding box center [301, 96] width 154 height 9
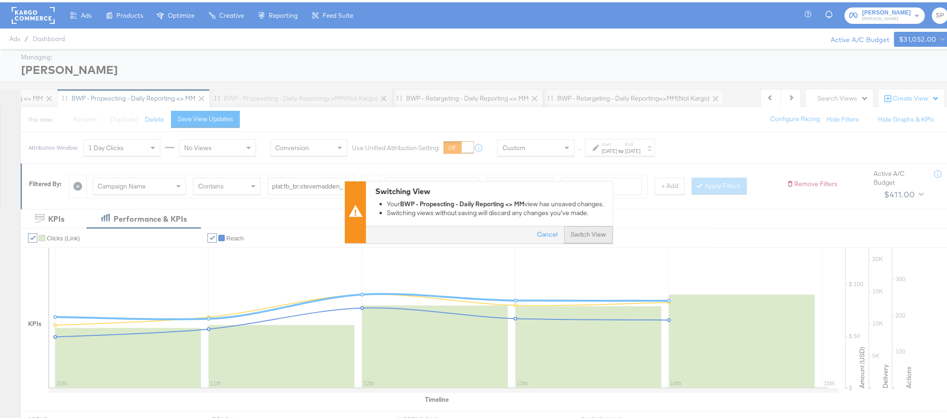
click at [593, 234] on button "Switch View" at bounding box center [588, 232] width 49 height 17
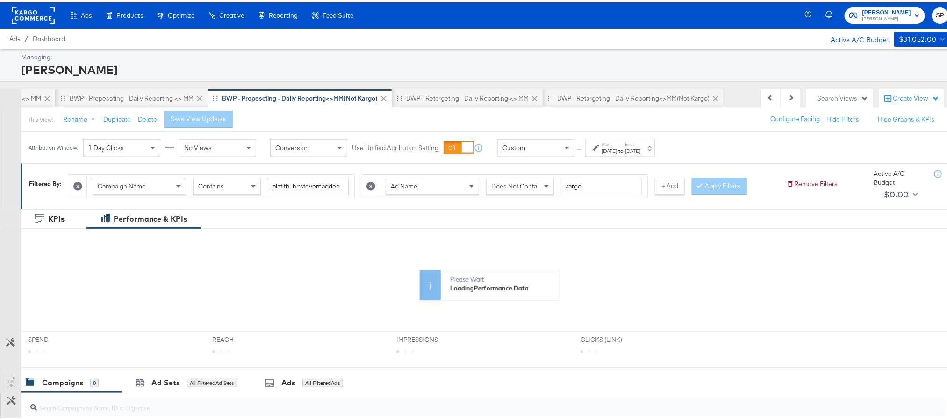
click at [640, 152] on div "[DATE]" at bounding box center [632, 148] width 15 height 7
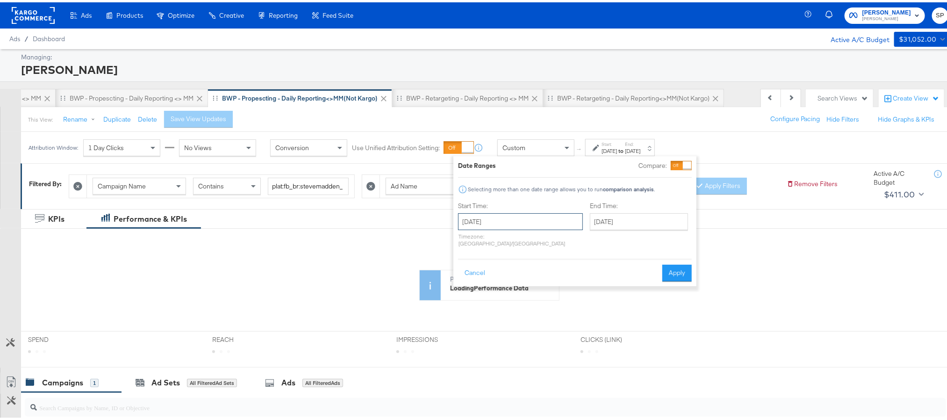
click at [548, 223] on input "[DATE]" at bounding box center [520, 219] width 125 height 17
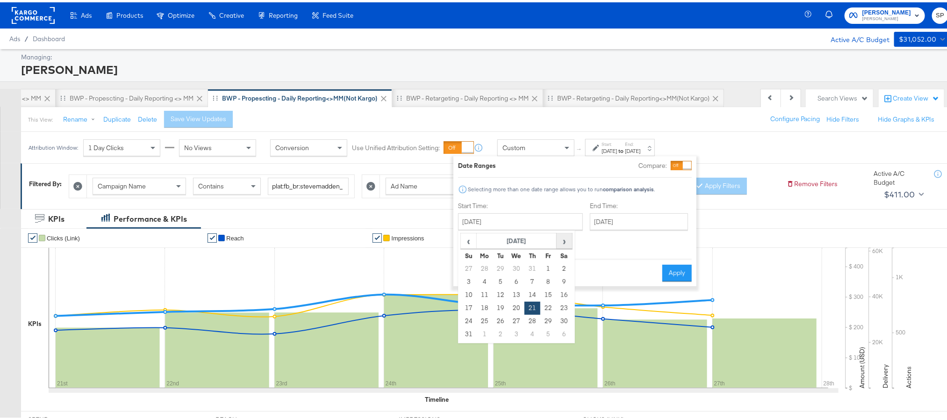
click at [564, 241] on span "›" at bounding box center [564, 238] width 14 height 14
click at [519, 279] on td "10" at bounding box center [516, 279] width 16 height 13
type input "[DATE]"
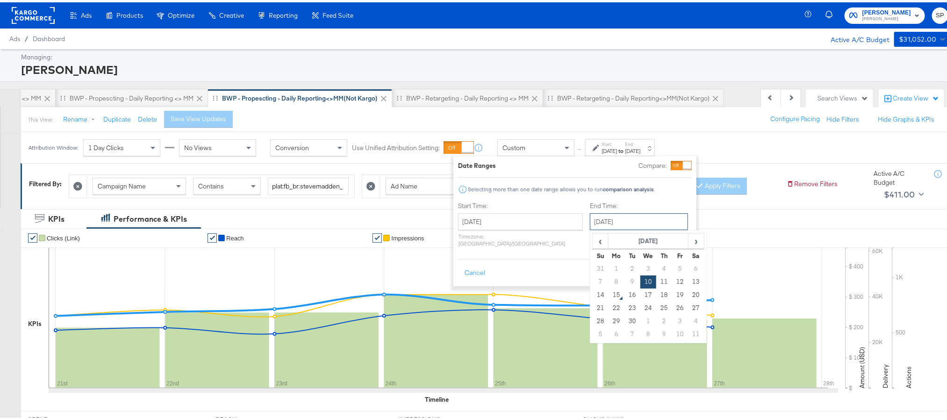
click at [611, 220] on input "[DATE]" at bounding box center [639, 219] width 98 height 17
click at [593, 296] on td "14" at bounding box center [601, 292] width 16 height 13
type input "[DATE]"
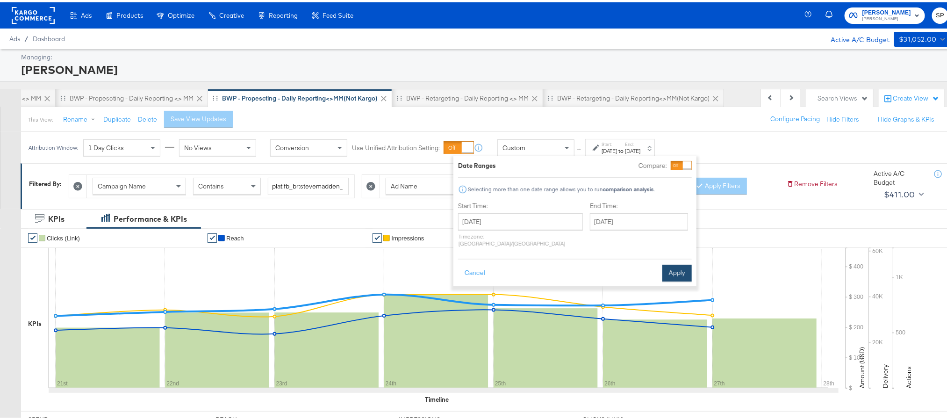
click at [671, 265] on button "Apply" at bounding box center [676, 270] width 29 height 17
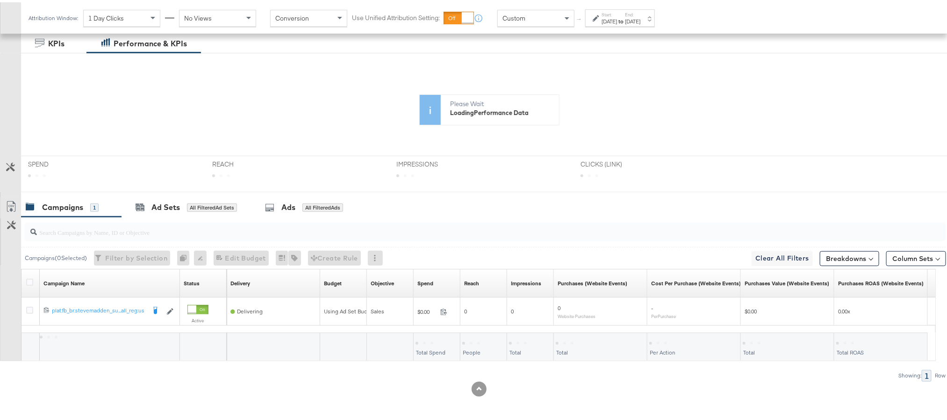
scroll to position [177, 0]
click at [820, 259] on button "Breakdowns" at bounding box center [849, 256] width 59 height 15
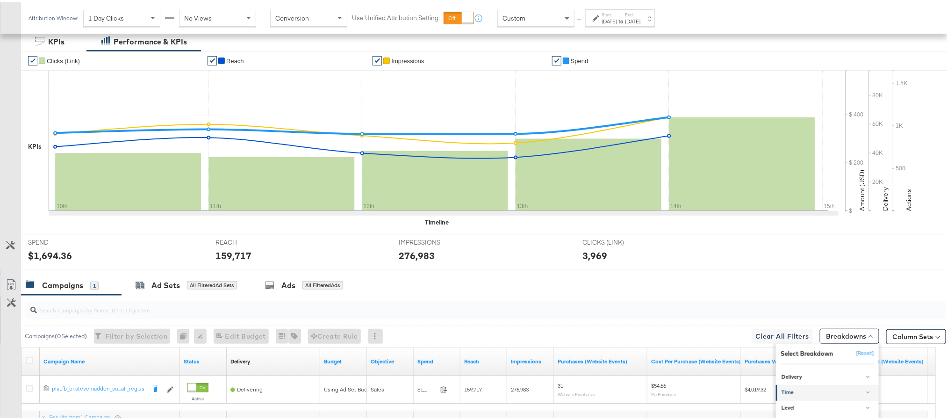
click at [784, 392] on div "Time" at bounding box center [827, 389] width 93 height 7
click at [787, 414] on div "Day" at bounding box center [827, 413] width 101 height 9
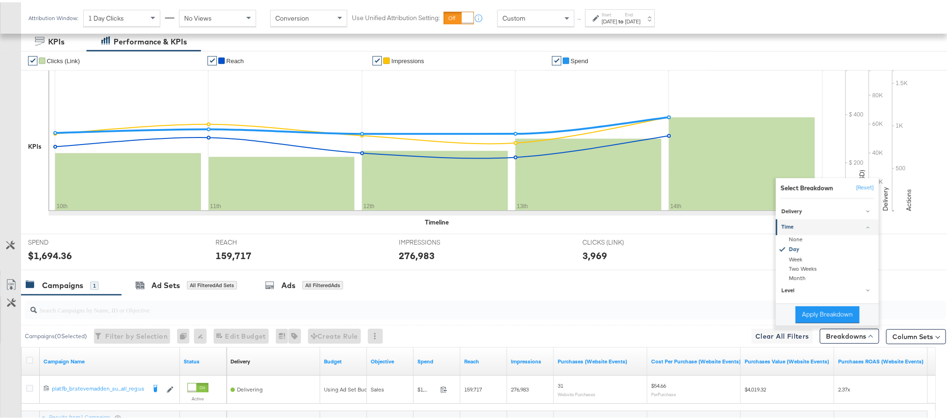
click at [817, 301] on div "Delivery None Age Gender Age & Gender Business Locations Country Region DMA Reg…" at bounding box center [827, 249] width 103 height 104
click at [815, 314] on button "Apply Breakdown" at bounding box center [827, 312] width 64 height 17
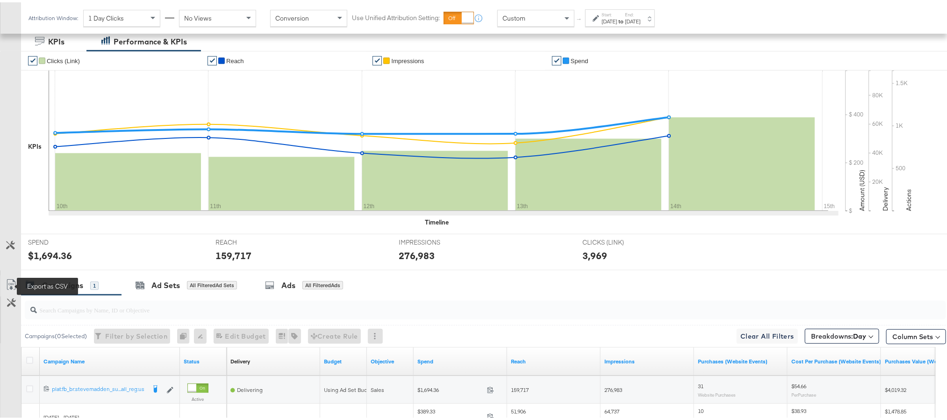
click at [7, 284] on icon at bounding box center [11, 282] width 11 height 11
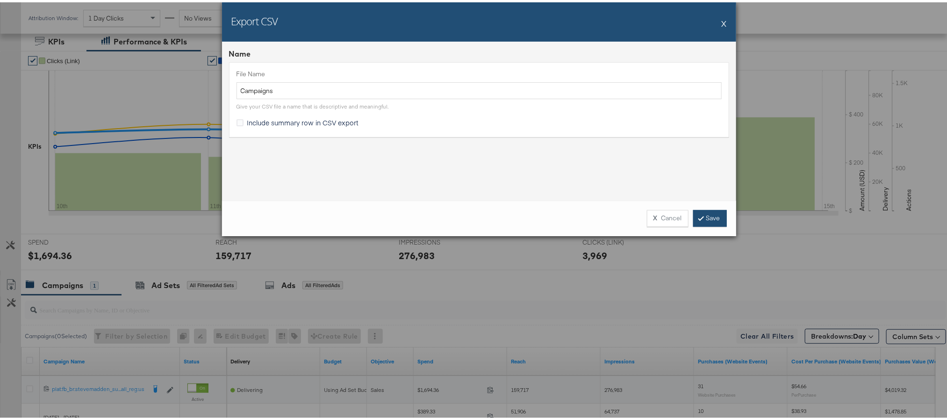
click at [695, 208] on link "Save" at bounding box center [710, 215] width 34 height 17
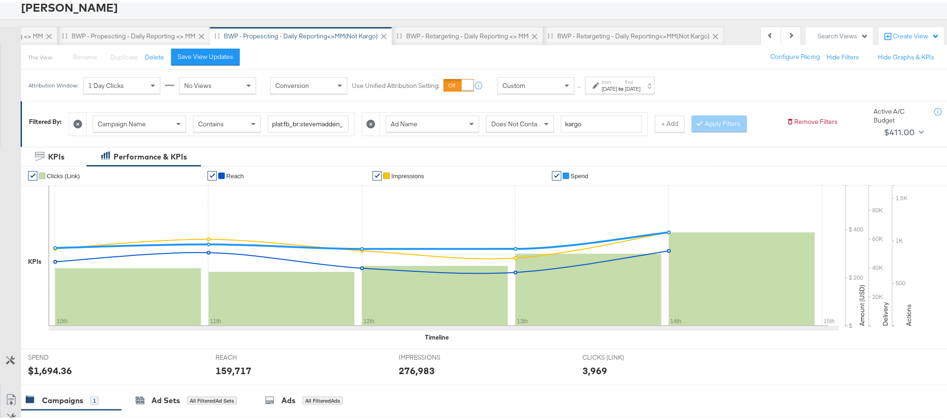
scroll to position [0, 0]
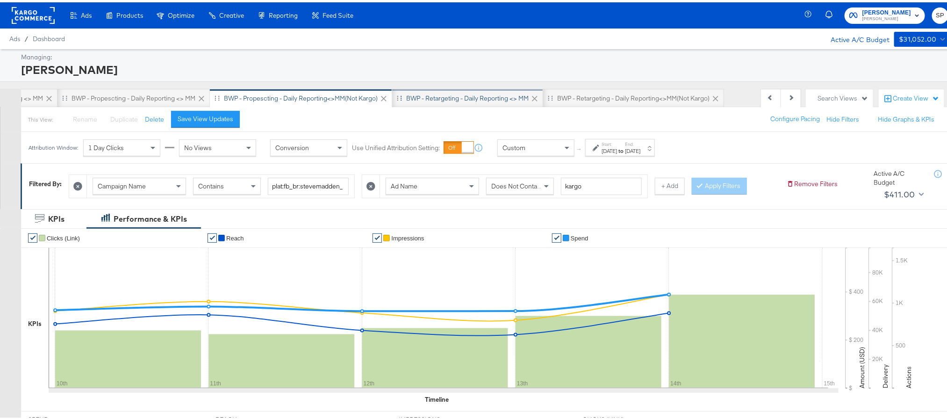
click at [417, 99] on div "BWP - Retargeting - Daily Reporting <> MM" at bounding box center [467, 96] width 122 height 9
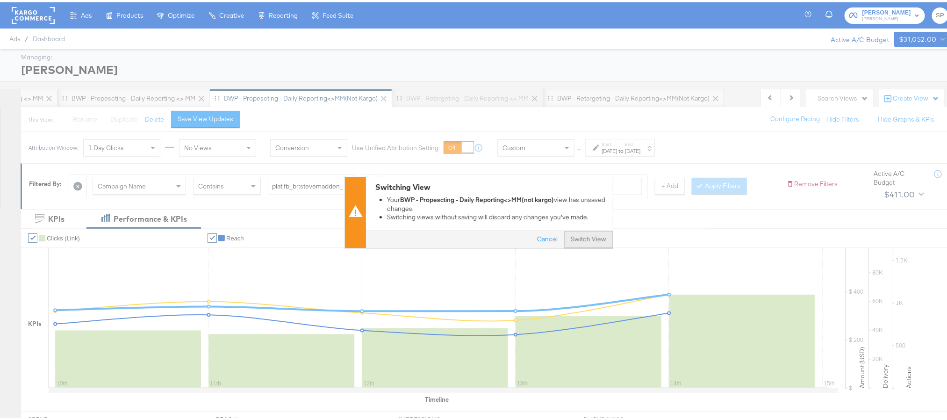
click at [583, 234] on button "Switch View" at bounding box center [588, 237] width 49 height 17
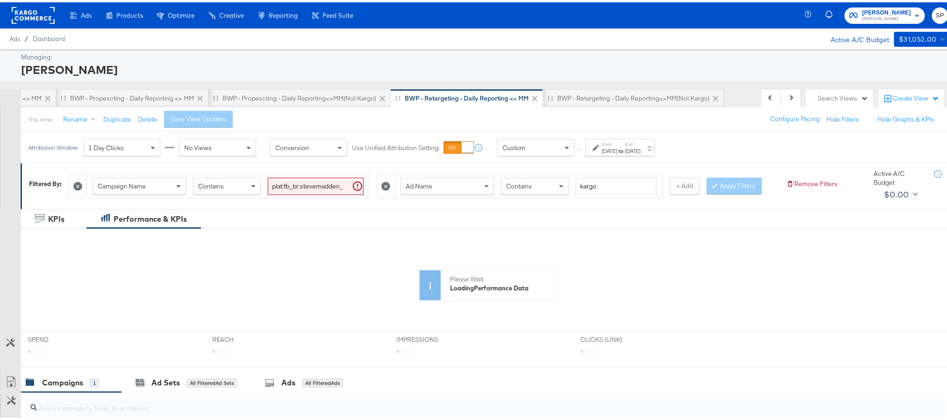
click at [640, 152] on div "[DATE]" at bounding box center [632, 148] width 15 height 7
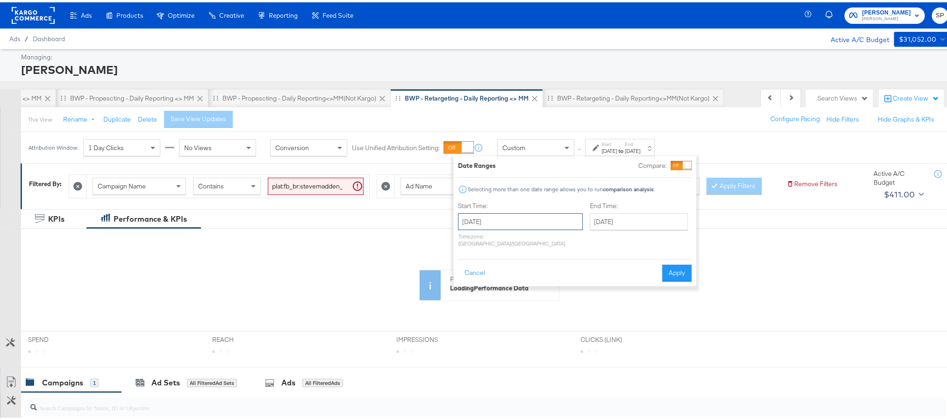
click at [529, 224] on input "[DATE]" at bounding box center [520, 219] width 125 height 17
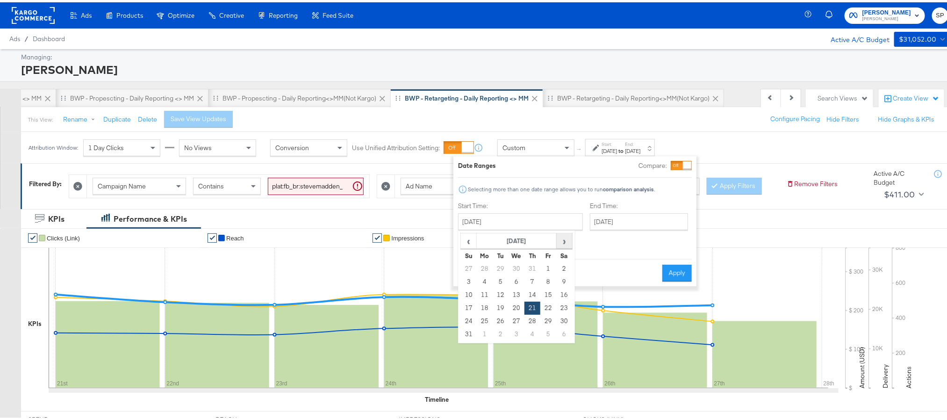
click at [564, 240] on span "›" at bounding box center [564, 238] width 14 height 14
click at [514, 275] on td "10" at bounding box center [516, 279] width 16 height 13
type input "[DATE]"
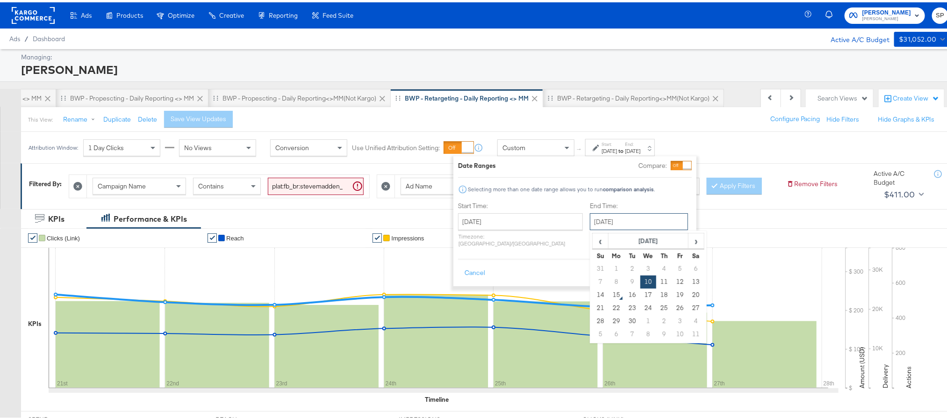
click at [615, 221] on input "[DATE]" at bounding box center [639, 219] width 98 height 17
click at [593, 293] on td "14" at bounding box center [601, 292] width 16 height 13
type input "[DATE]"
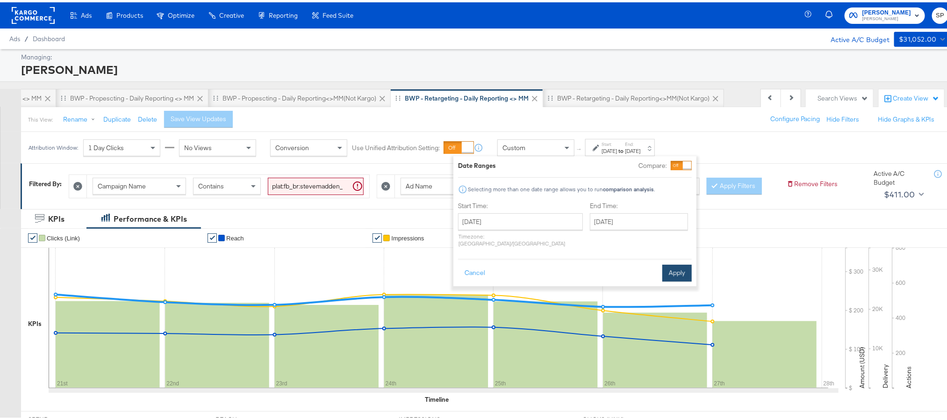
click at [665, 264] on button "Apply" at bounding box center [676, 270] width 29 height 17
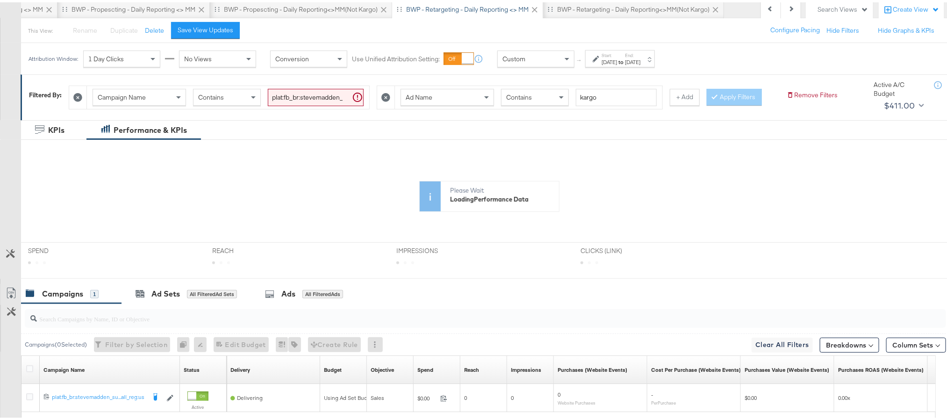
scroll to position [192, 0]
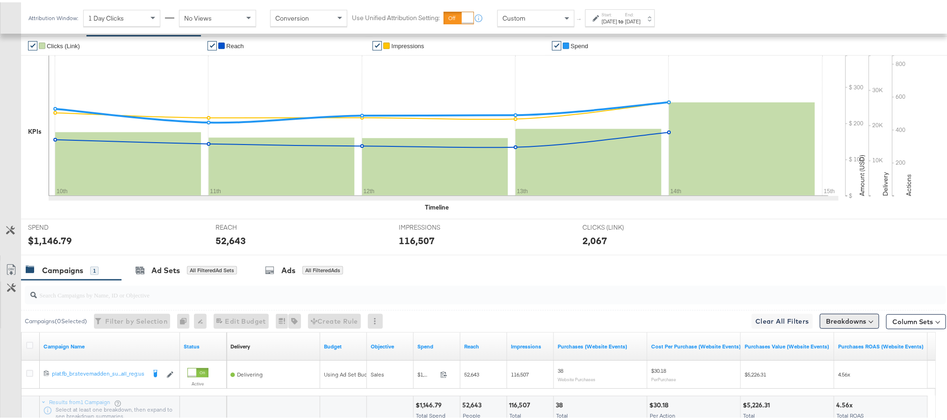
click at [850, 326] on button "Breakdowns" at bounding box center [849, 318] width 59 height 15
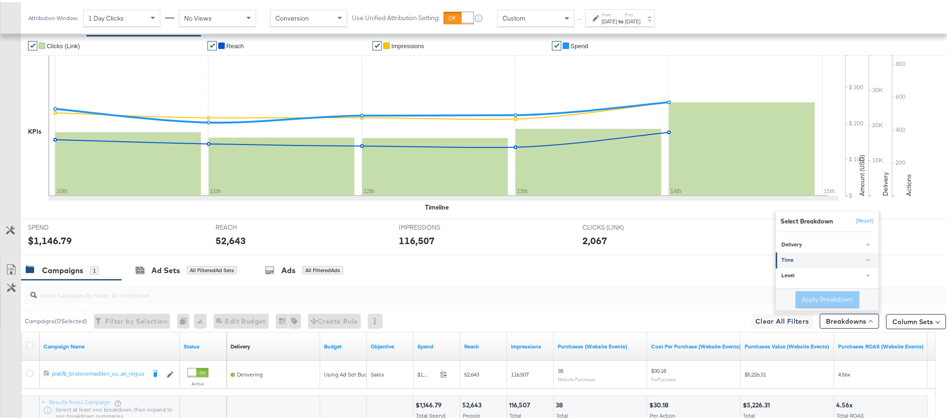
click at [822, 262] on div "Time" at bounding box center [827, 257] width 93 height 7
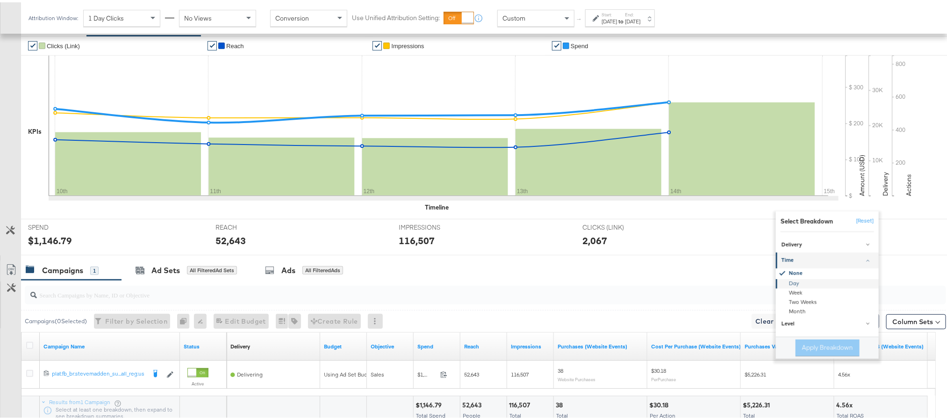
click at [806, 286] on div "Day" at bounding box center [827, 281] width 101 height 9
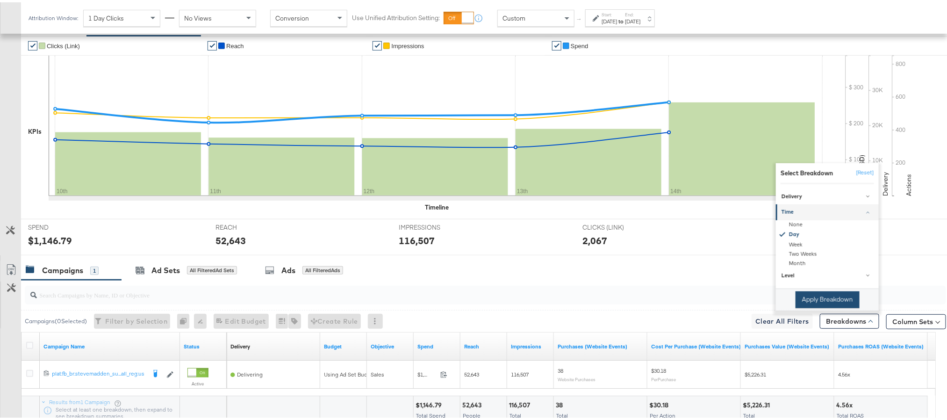
click at [807, 306] on button "Apply Breakdown" at bounding box center [827, 297] width 64 height 17
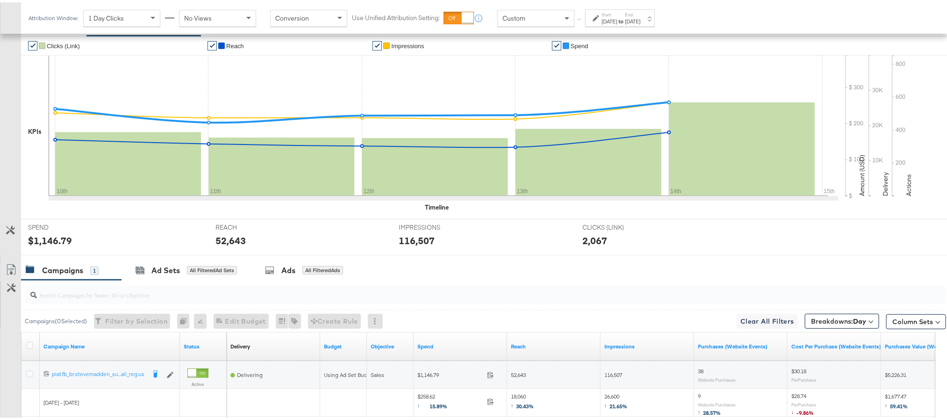
click at [6, 277] on link "Export as CSV" at bounding box center [10, 268] width 21 height 21
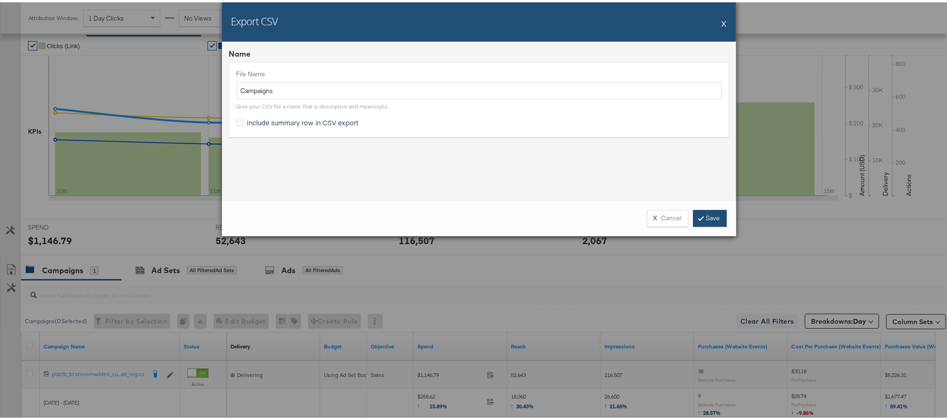
click at [715, 217] on link "Save" at bounding box center [710, 215] width 34 height 17
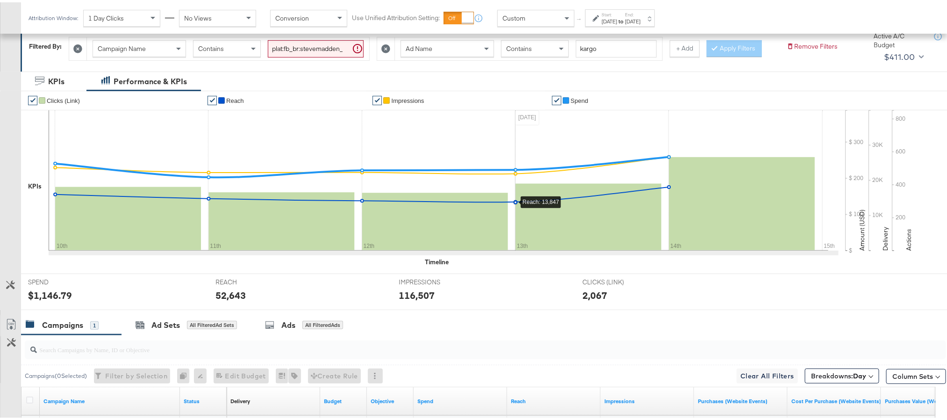
scroll to position [0, 0]
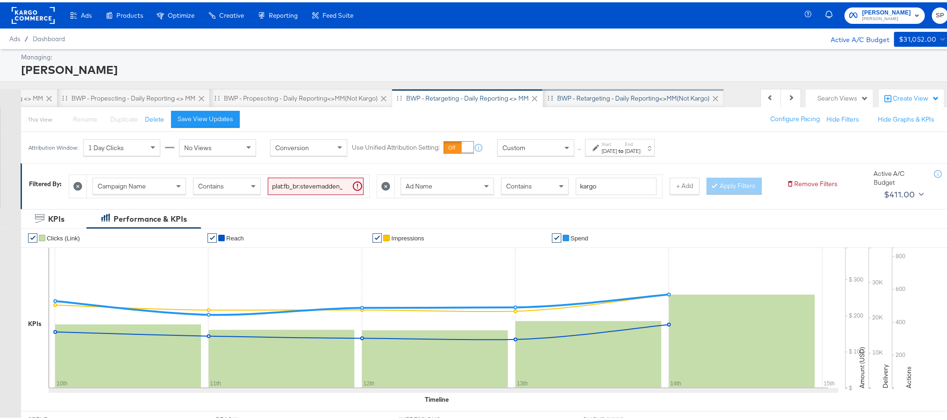
click at [652, 94] on div "BWP - Retargeting - Daily Reporting<>MM(not kargo)" at bounding box center [633, 96] width 152 height 9
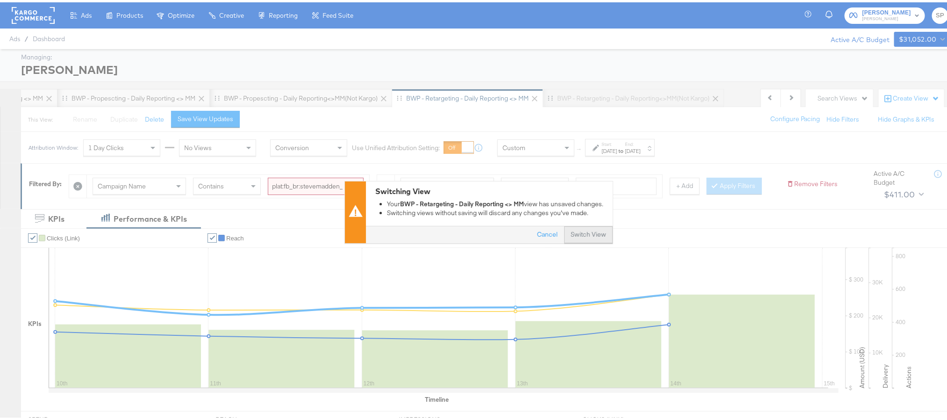
click at [582, 235] on button "Switch View" at bounding box center [588, 232] width 49 height 17
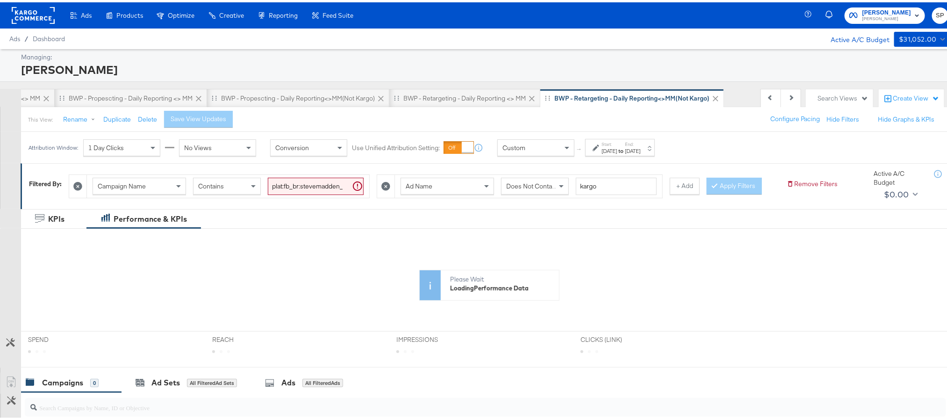
click at [617, 150] on div "[DATE]" at bounding box center [608, 148] width 15 height 7
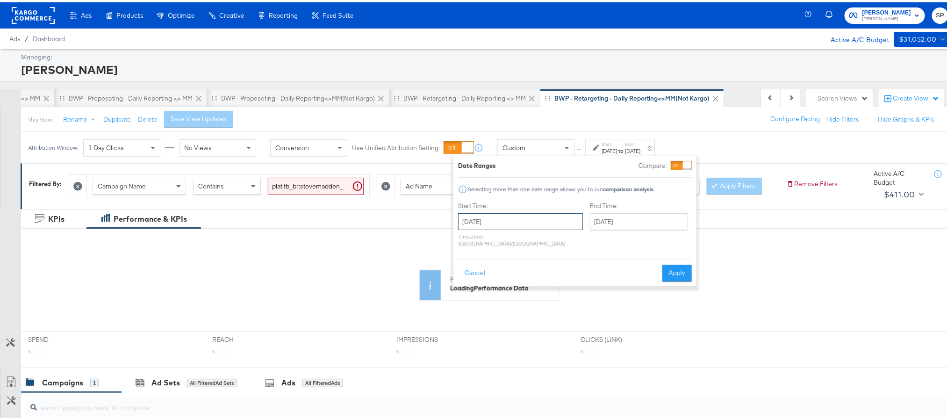
click at [516, 216] on input "[DATE]" at bounding box center [520, 219] width 125 height 17
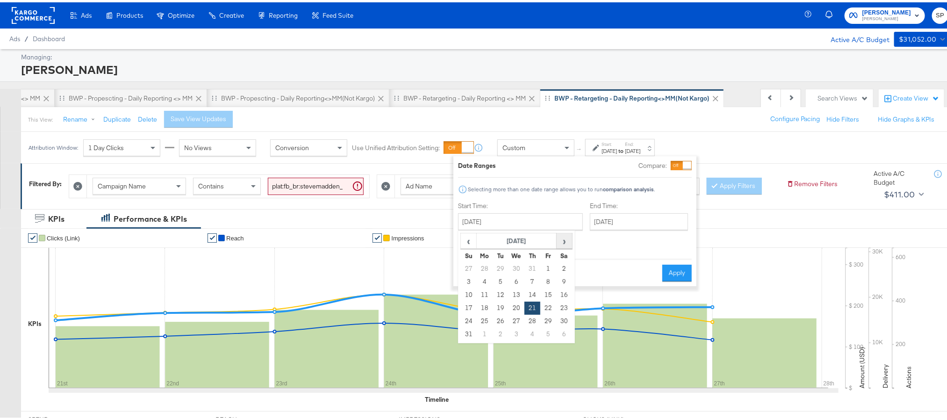
click at [562, 242] on span "›" at bounding box center [564, 238] width 14 height 14
click at [516, 278] on td "10" at bounding box center [516, 279] width 16 height 13
type input "[DATE]"
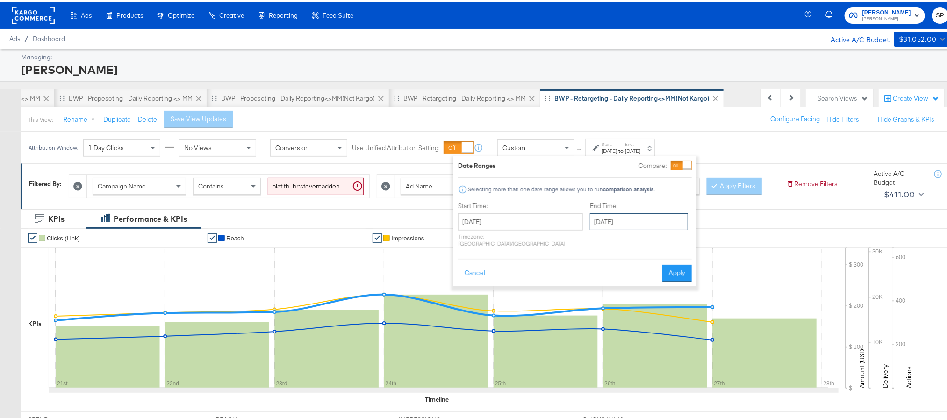
click at [633, 221] on input "[DATE]" at bounding box center [639, 219] width 98 height 17
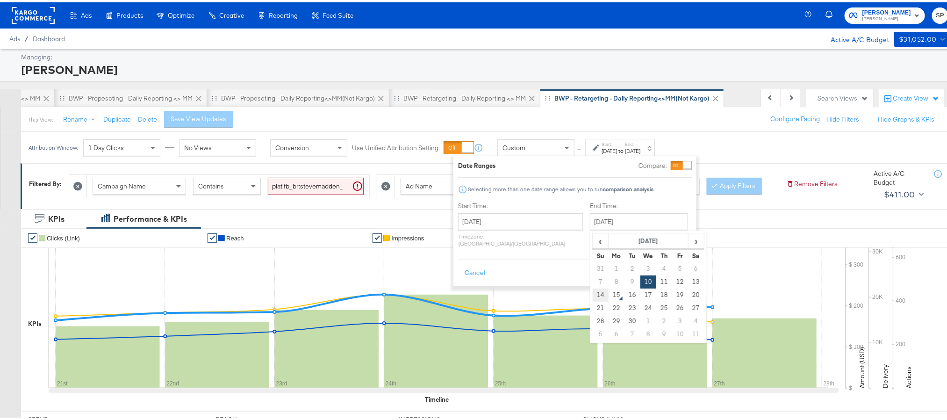
click at [593, 289] on td "14" at bounding box center [601, 292] width 16 height 13
type input "[DATE]"
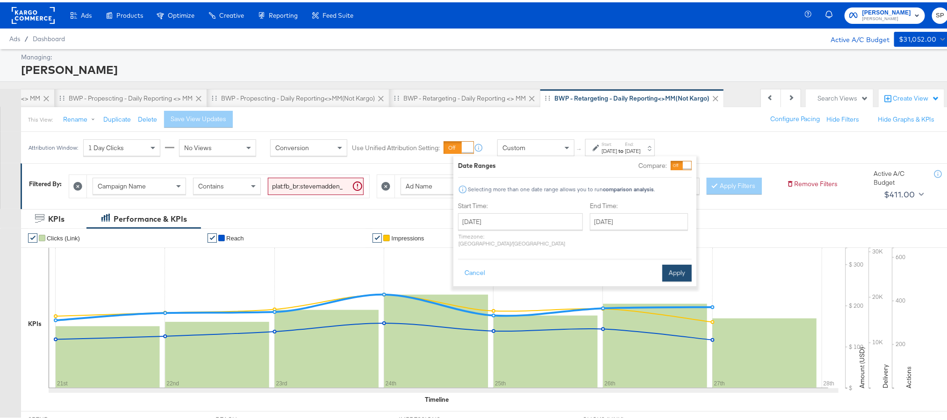
click at [689, 271] on button "Apply" at bounding box center [676, 270] width 29 height 17
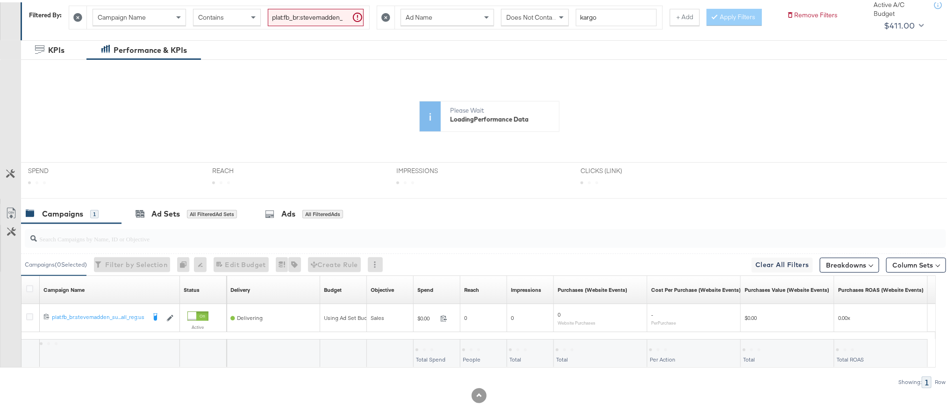
scroll to position [192, 0]
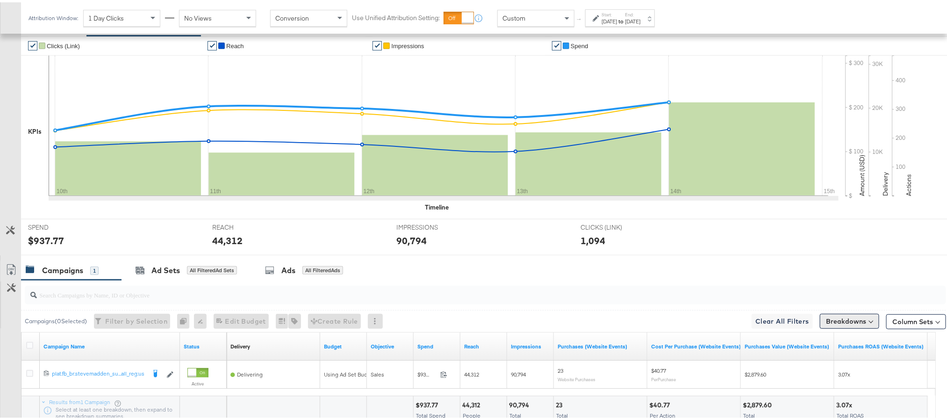
click at [832, 326] on button "Breakdowns" at bounding box center [849, 318] width 59 height 15
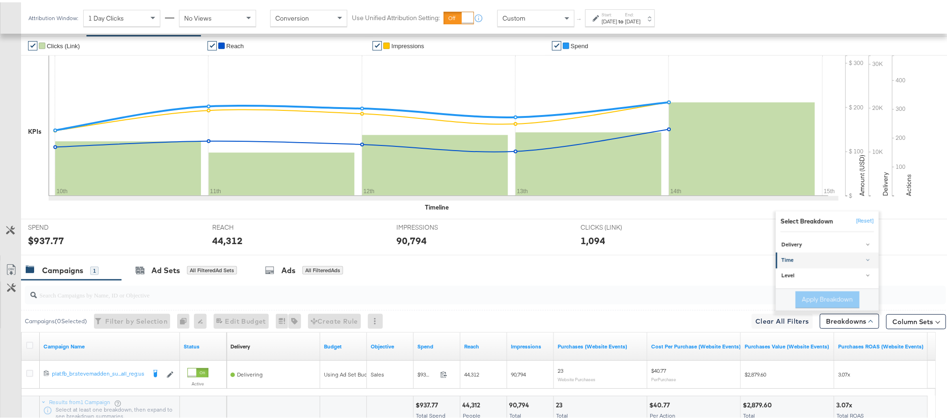
click at [818, 262] on div "Time" at bounding box center [827, 257] width 93 height 7
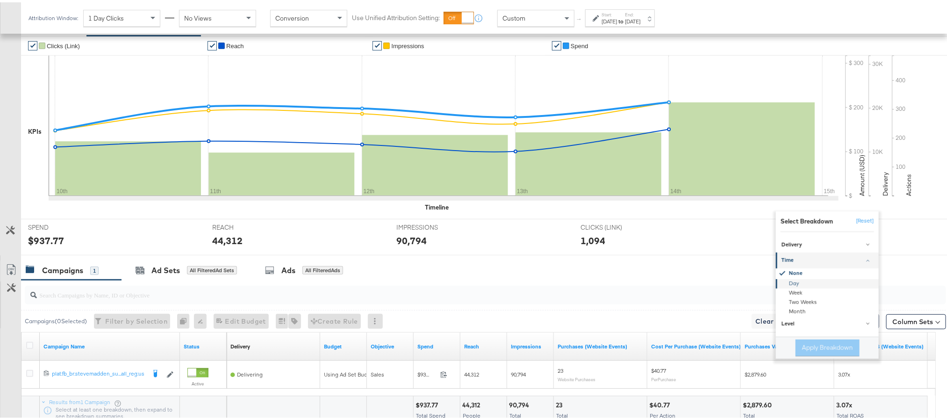
click at [804, 286] on div "Day" at bounding box center [827, 281] width 101 height 9
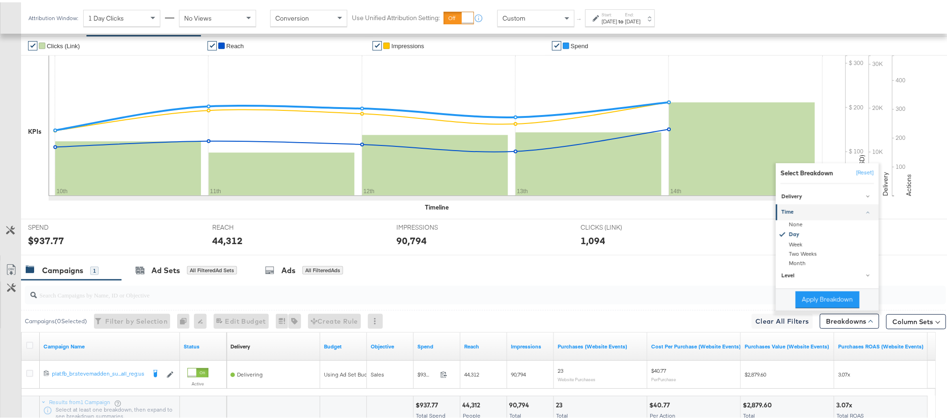
drag, startPoint x: 801, startPoint y: 315, endPoint x: 706, endPoint y: 316, distance: 94.9
click at [801, 306] on button "Apply Breakdown" at bounding box center [827, 297] width 64 height 17
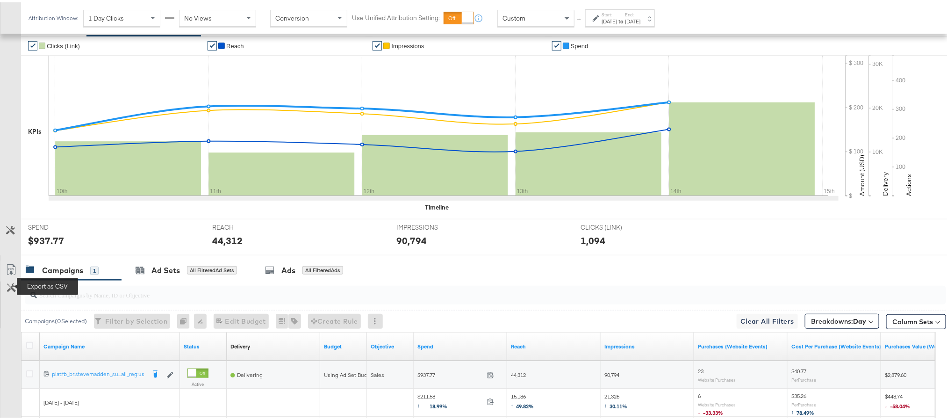
click at [6, 273] on icon at bounding box center [11, 267] width 11 height 11
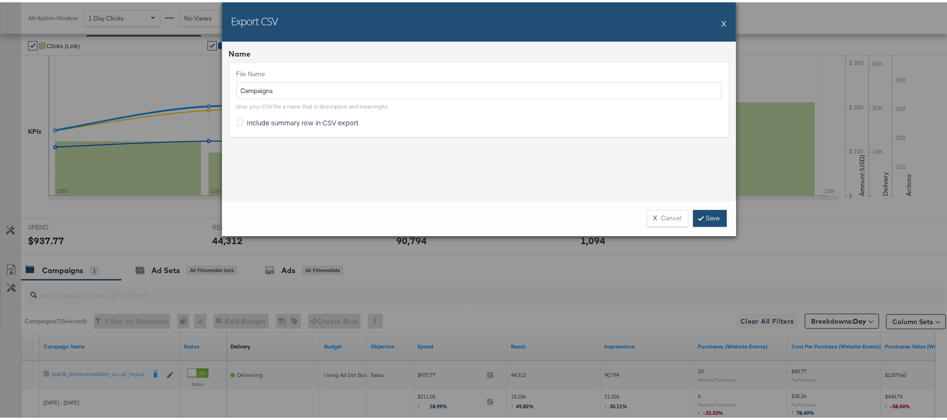
click at [694, 219] on link "Save" at bounding box center [710, 215] width 34 height 17
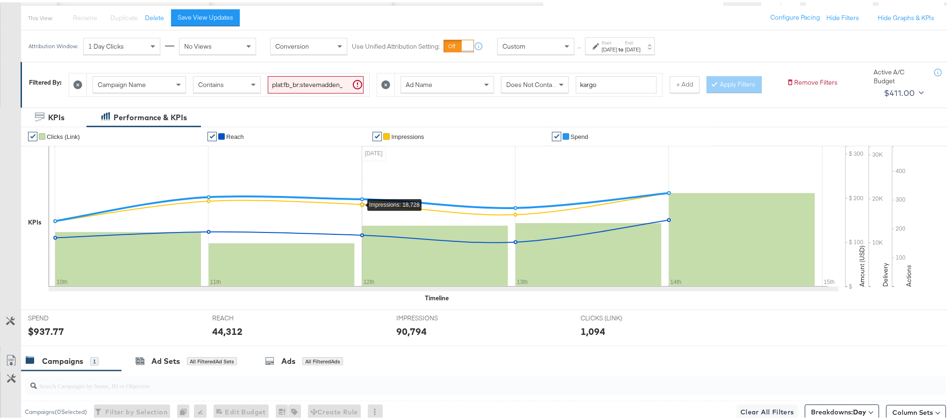
scroll to position [0, 0]
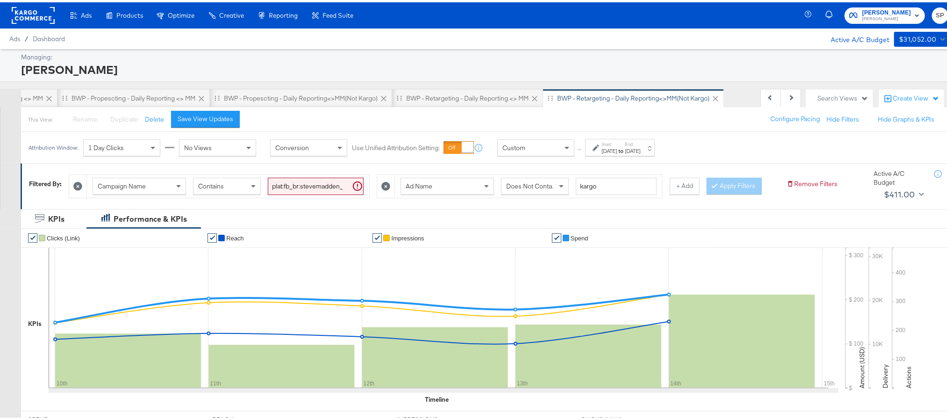
click at [10, 8] on div "Ads Ads Dashboard Main dashboard for Media Buying. New Campaign Create a new ca…" at bounding box center [180, 13] width 360 height 26
click at [38, 17] on rect at bounding box center [33, 13] width 43 height 17
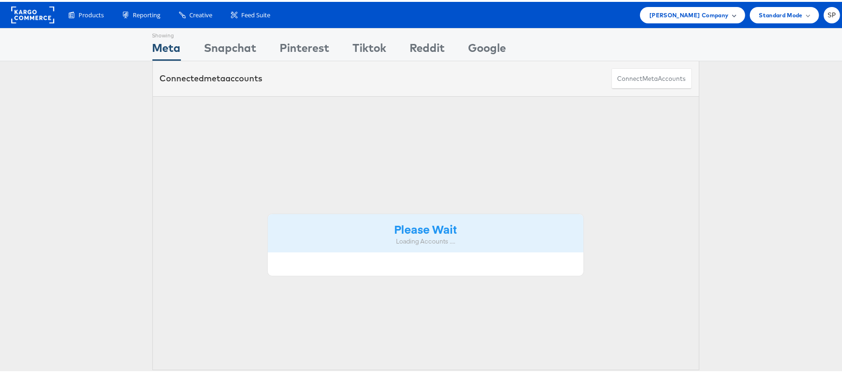
click at [707, 15] on span "[PERSON_NAME] Company" at bounding box center [688, 13] width 79 height 10
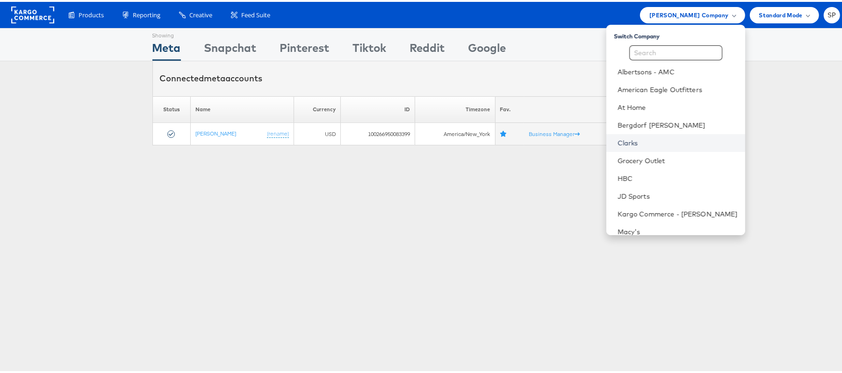
click at [629, 137] on link "Clarks" at bounding box center [677, 140] width 120 height 9
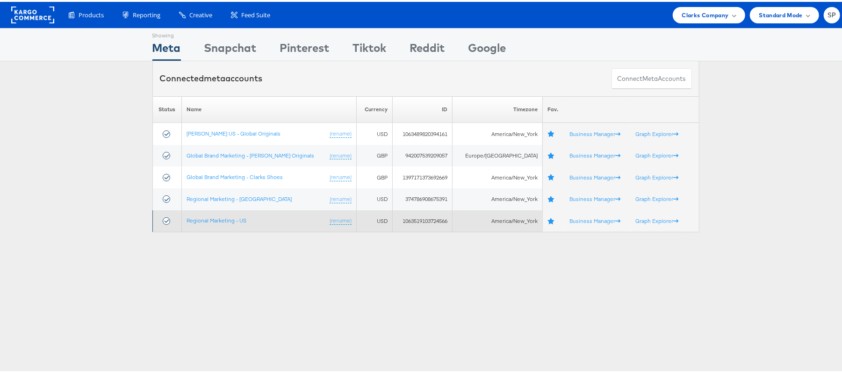
click at [227, 223] on td "Regional Marketing - US (rename)" at bounding box center [269, 219] width 175 height 22
click at [226, 219] on link "Regional Marketing - US" at bounding box center [216, 218] width 60 height 7
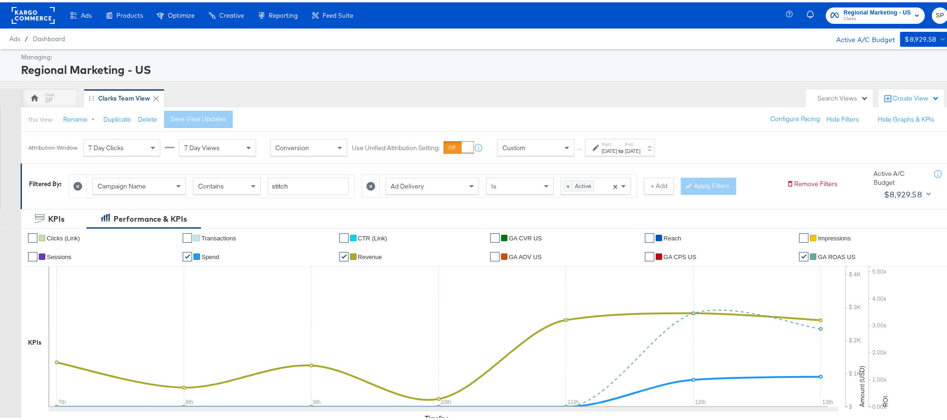
click at [640, 147] on div "Sep 13th 2025" at bounding box center [632, 148] width 15 height 7
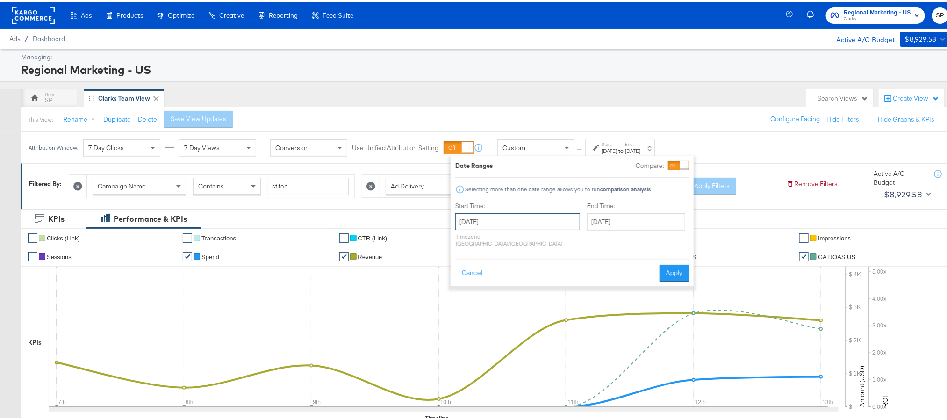
click at [515, 216] on input "September 7th 2025" at bounding box center [517, 219] width 125 height 17
click at [516, 279] on td "10" at bounding box center [514, 279] width 16 height 13
type input "[DATE]"
click at [622, 212] on input "September 13th 2025" at bounding box center [639, 219] width 98 height 17
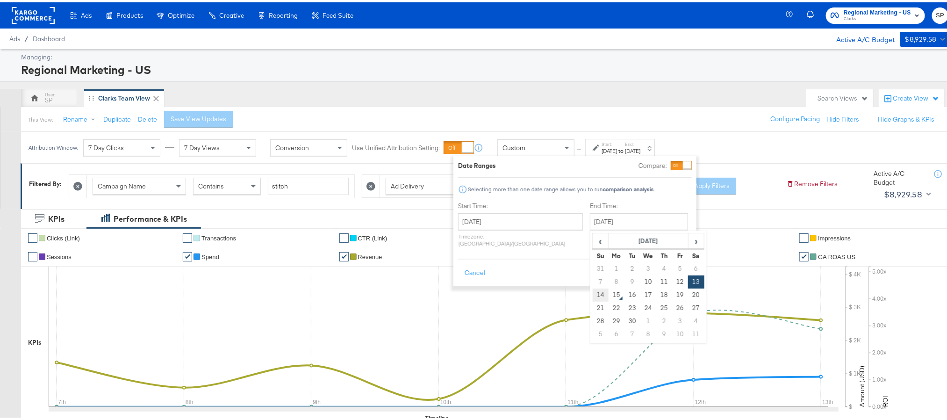
click at [593, 292] on td "14" at bounding box center [601, 292] width 16 height 13
type input "[DATE]"
click at [674, 268] on button "Apply" at bounding box center [676, 270] width 29 height 17
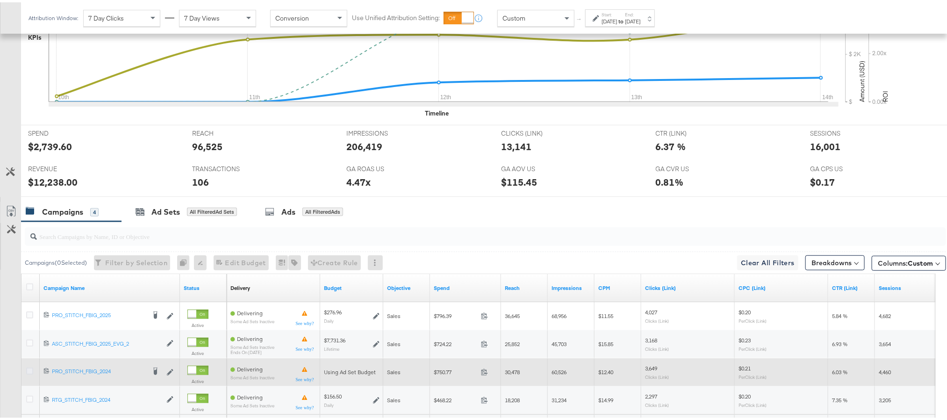
scroll to position [396, 0]
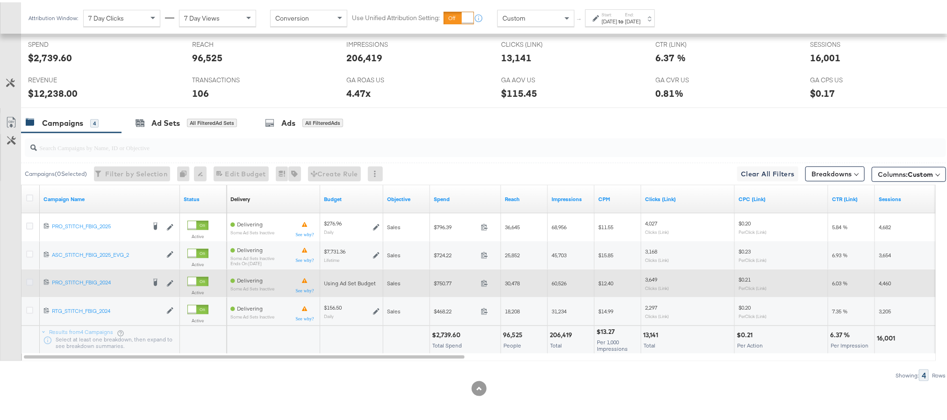
click at [28, 277] on icon at bounding box center [29, 279] width 7 height 7
click at [0, 0] on input "checkbox" at bounding box center [0, 0] width 0 height 0
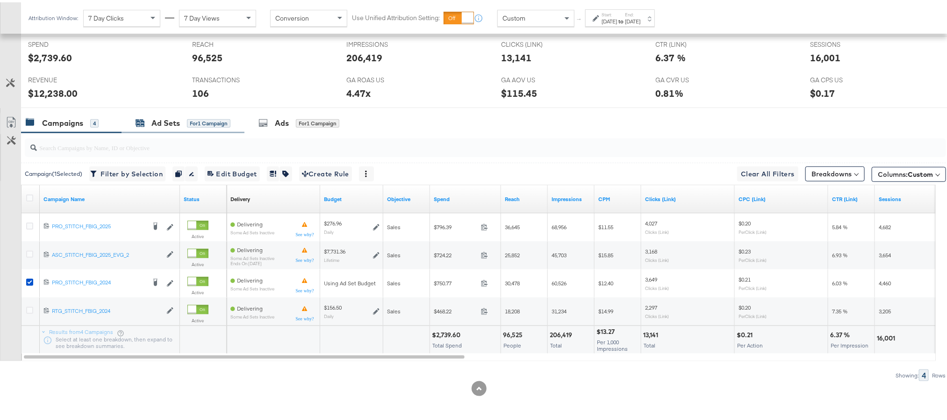
click at [153, 116] on div "Ad Sets" at bounding box center [165, 120] width 29 height 11
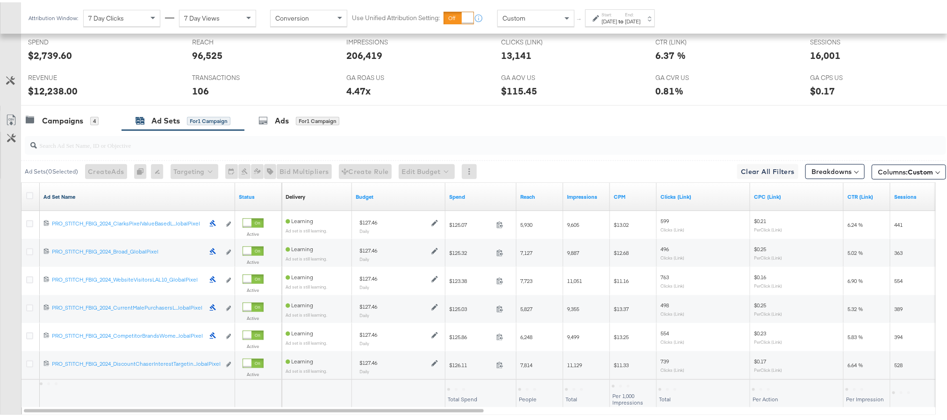
click at [71, 195] on link "Ad Set Name" at bounding box center [137, 194] width 188 height 7
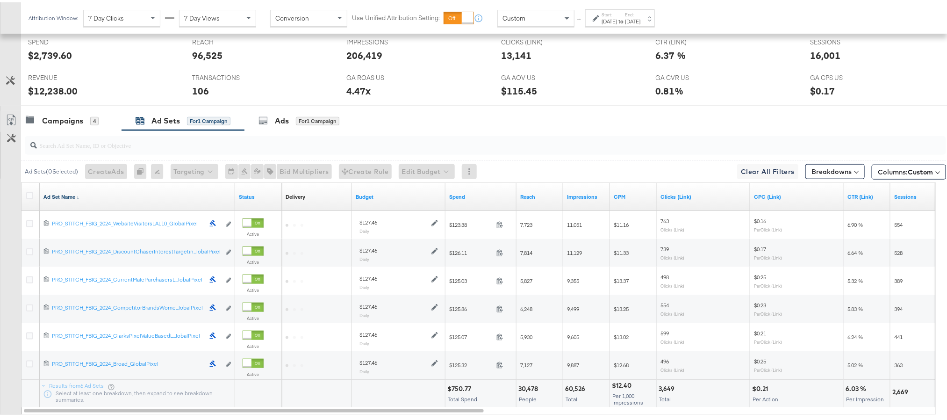
click at [71, 195] on link "Ad Set Name ↓" at bounding box center [137, 194] width 188 height 7
click at [28, 197] on icon at bounding box center [29, 193] width 7 height 7
click at [0, 0] on input "checkbox" at bounding box center [0, 0] width 0 height 0
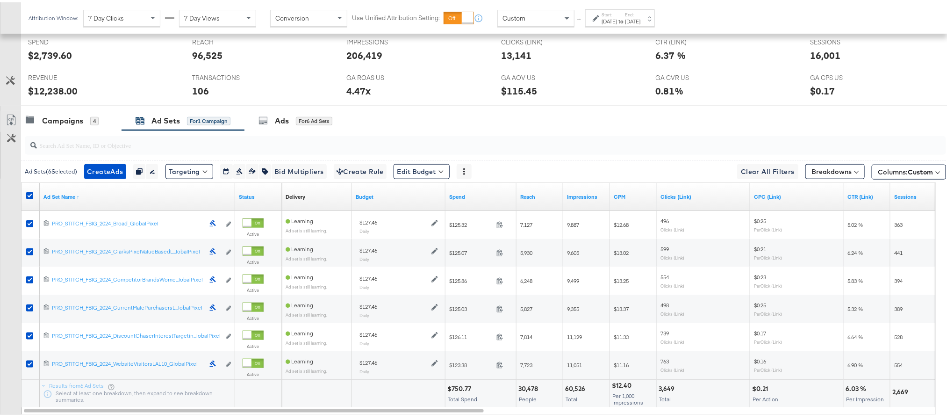
click at [4, 122] on link "Export as CSV" at bounding box center [10, 118] width 21 height 21
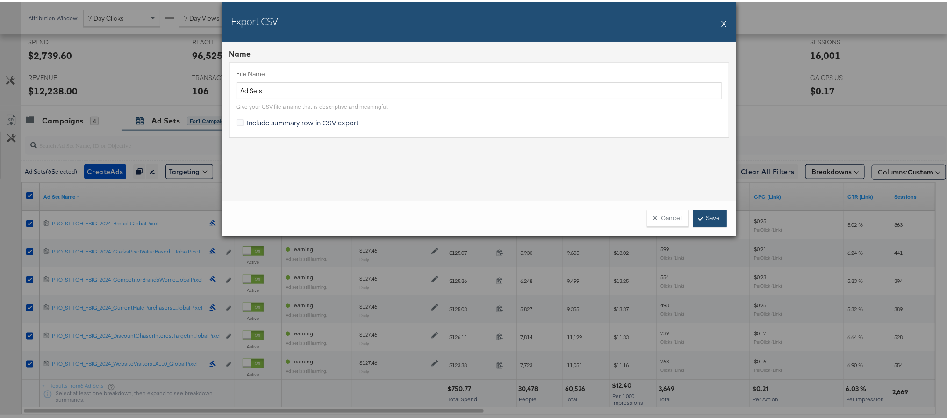
click at [700, 212] on link "Save" at bounding box center [710, 215] width 34 height 17
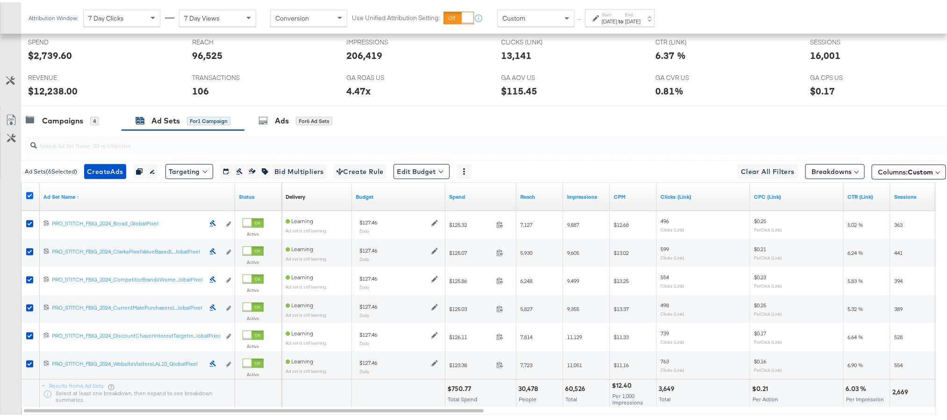
click at [27, 193] on icon at bounding box center [29, 193] width 7 height 7
click at [0, 0] on input "checkbox" at bounding box center [0, 0] width 0 height 0
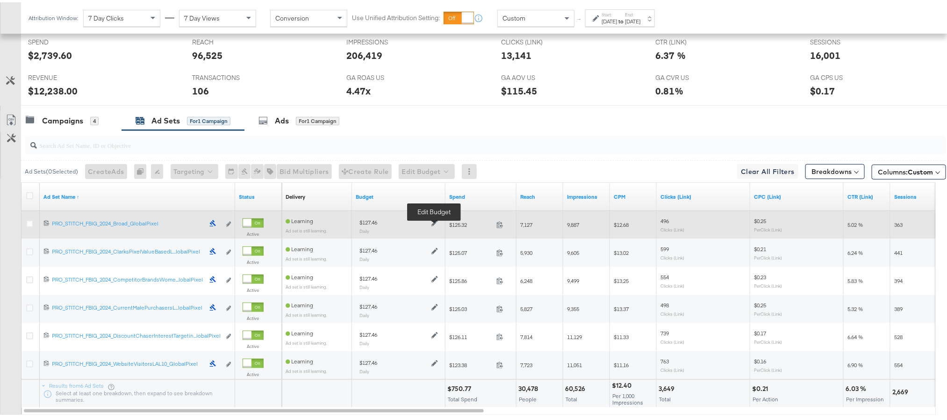
click at [434, 223] on icon at bounding box center [434, 220] width 7 height 7
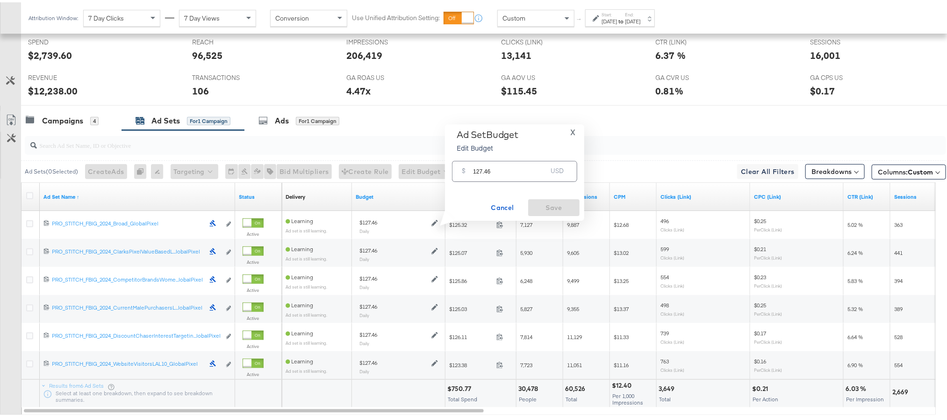
click at [503, 169] on input "127.46" at bounding box center [510, 165] width 74 height 20
paste input "$96.93"
type input "96.93"
click at [540, 200] on span "Save" at bounding box center [554, 206] width 44 height 12
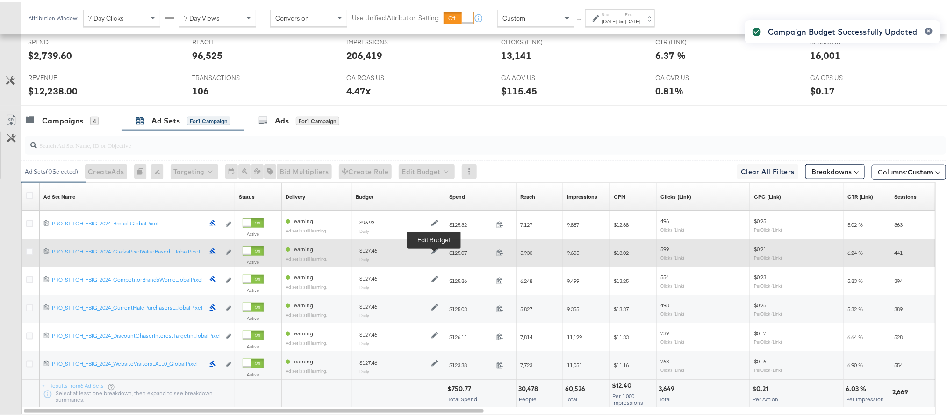
click at [434, 251] on icon at bounding box center [434, 248] width 7 height 7
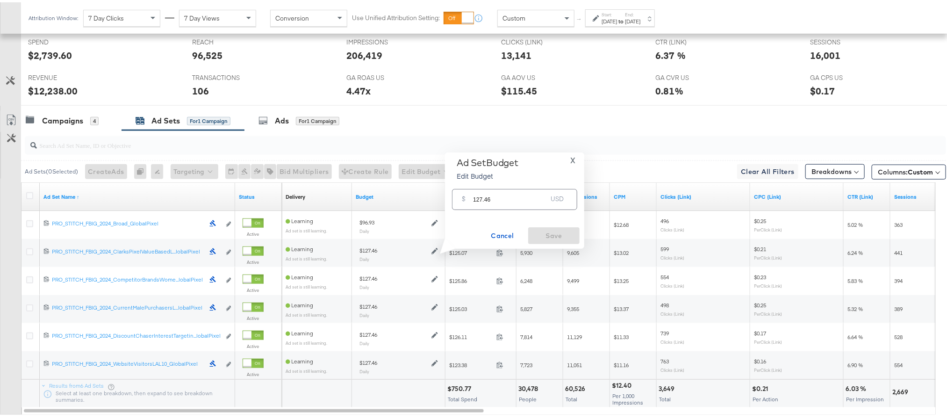
click at [482, 195] on input "127.46" at bounding box center [510, 193] width 74 height 20
paste input "$125.81"
type input "125.81"
click at [540, 236] on span "Save" at bounding box center [554, 234] width 44 height 12
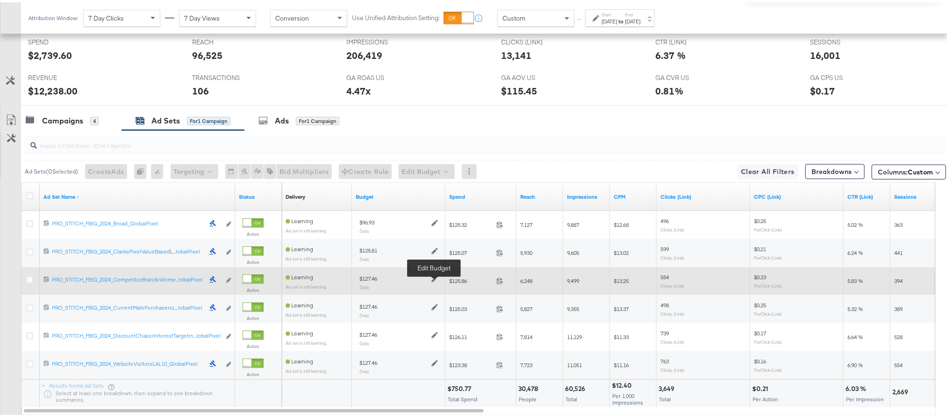
click at [432, 279] on icon at bounding box center [434, 276] width 7 height 7
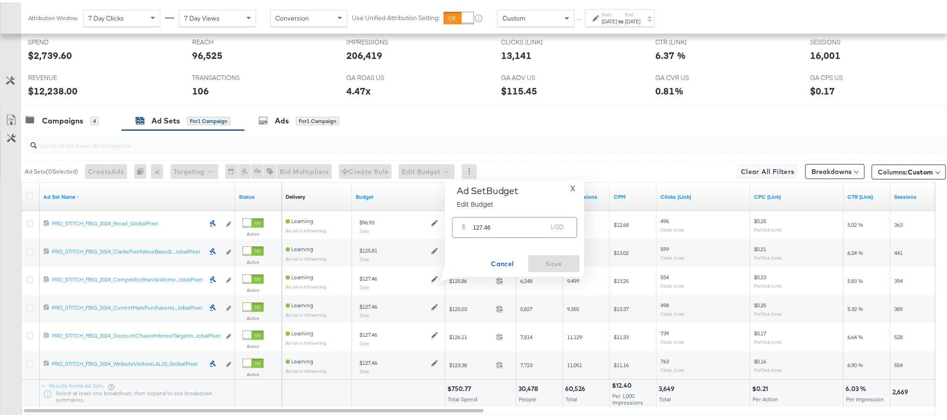
click at [489, 229] on input "127.46" at bounding box center [510, 221] width 74 height 20
paste input "$172.7"
type input "172.76"
click at [564, 258] on span "Save" at bounding box center [554, 262] width 44 height 12
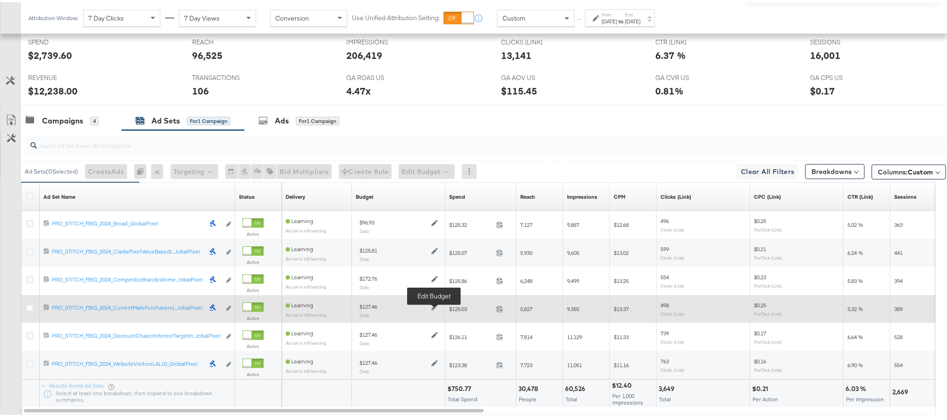
click at [435, 307] on icon at bounding box center [434, 304] width 7 height 7
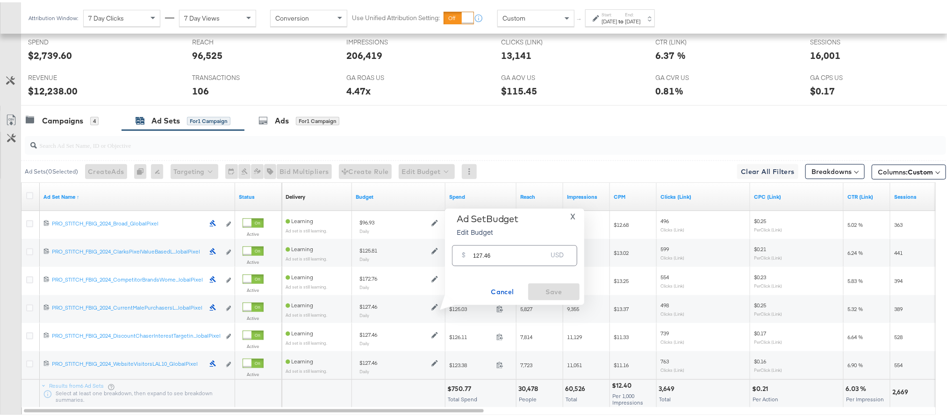
click at [491, 262] on div "$ 127.46 USD" at bounding box center [514, 253] width 125 height 21
click at [490, 258] on input "127.46" at bounding box center [510, 249] width 74 height 20
paste input "$23.51"
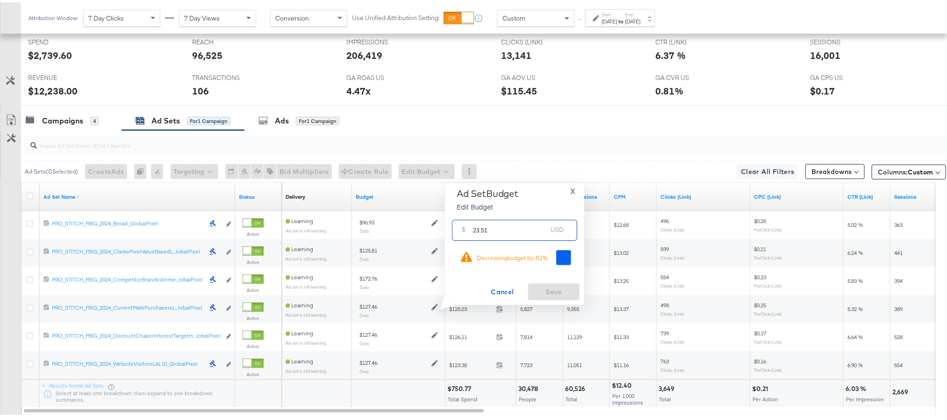
type input "23.51"
click at [561, 254] on span "Ok" at bounding box center [563, 255] width 7 height 7
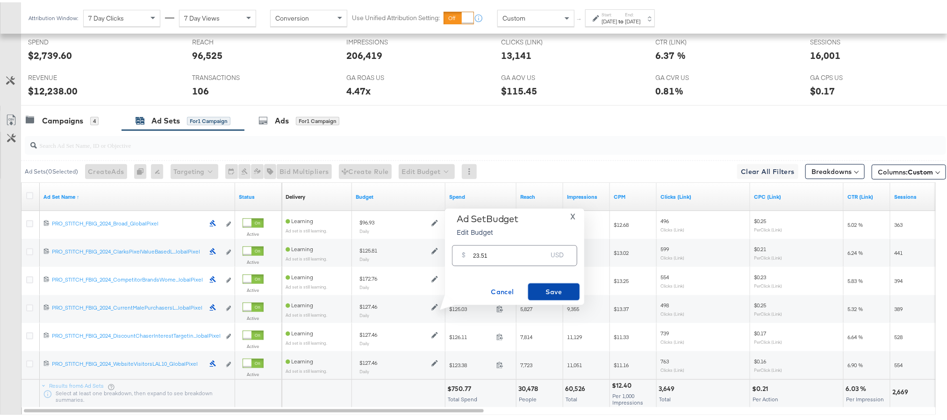
click at [554, 296] on button "Save" at bounding box center [553, 289] width 51 height 17
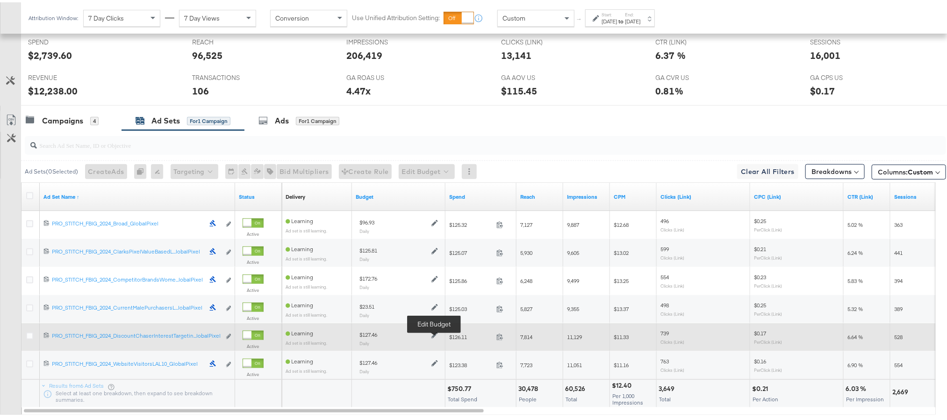
click at [434, 335] on icon at bounding box center [434, 332] width 7 height 7
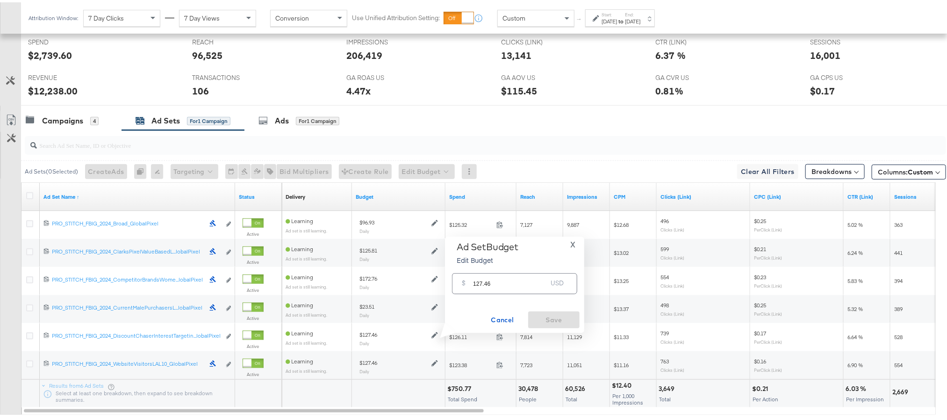
click at [481, 278] on input "127.46" at bounding box center [510, 277] width 74 height 20
paste input "$112.09"
type input "112.09"
click at [543, 310] on button "Save" at bounding box center [553, 317] width 51 height 17
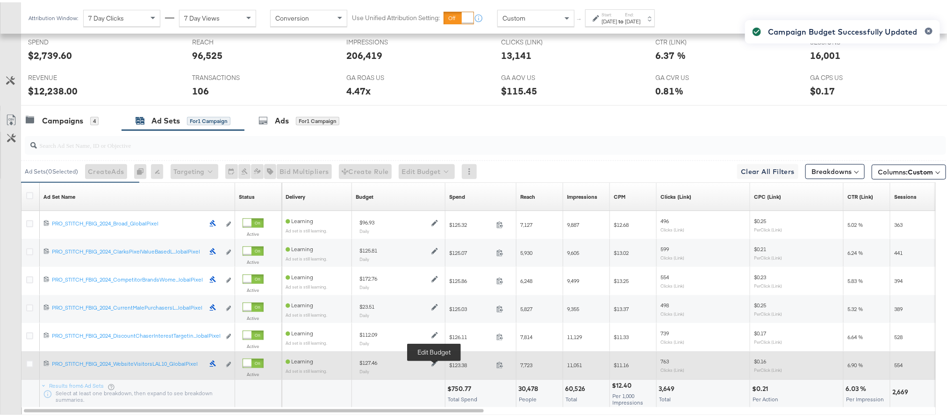
click at [434, 363] on icon at bounding box center [434, 361] width 7 height 7
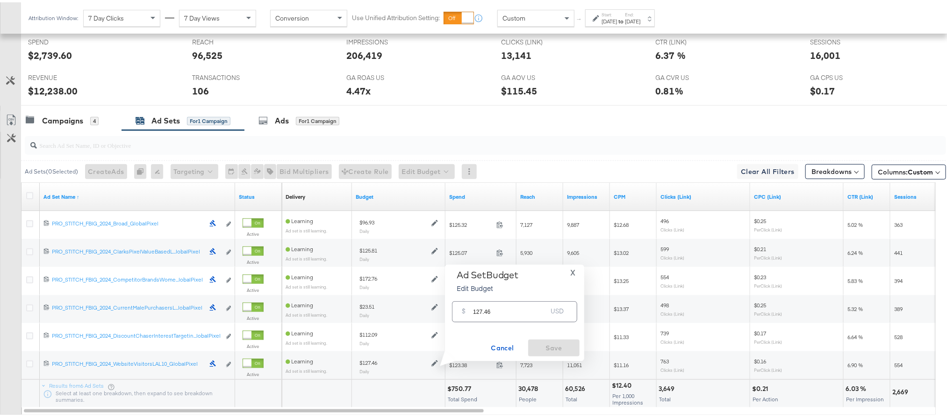
click at [484, 312] on input "127.46" at bounding box center [510, 305] width 74 height 20
paste input "$98.10"
type input "98.10"
click at [544, 346] on span "Save" at bounding box center [554, 346] width 44 height 12
